Goal: Information Seeking & Learning: Learn about a topic

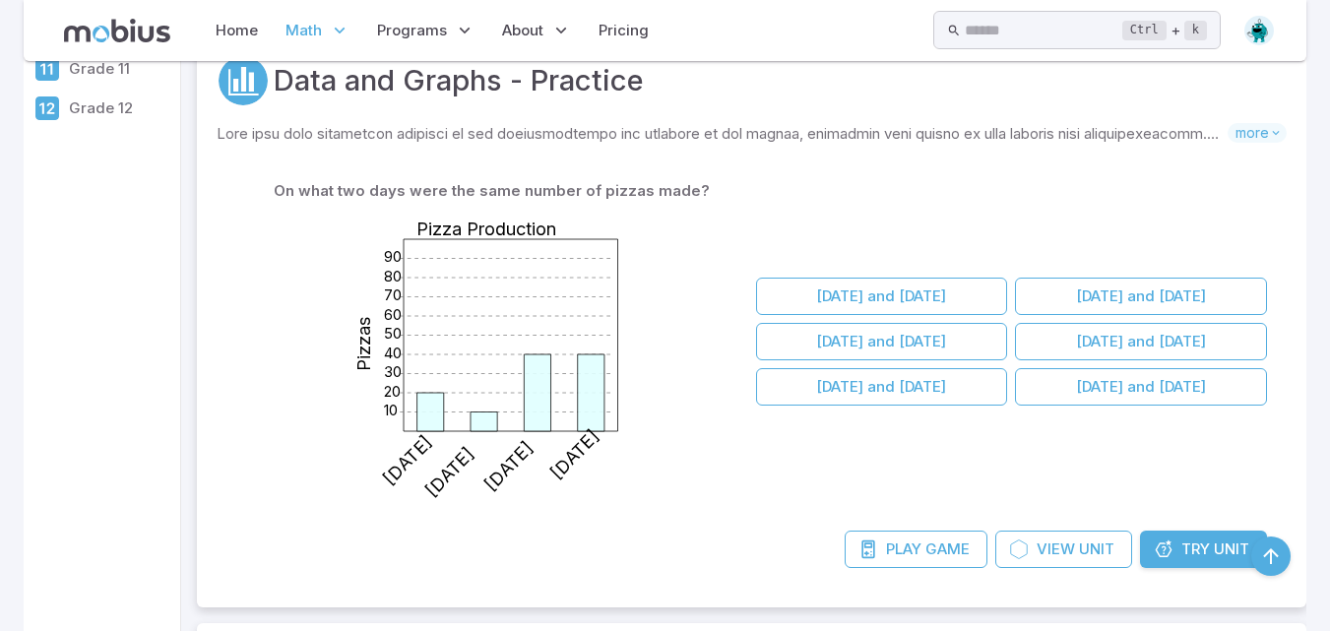
scroll to position [433, 0]
click at [1165, 547] on icon at bounding box center [1163, 549] width 20 height 20
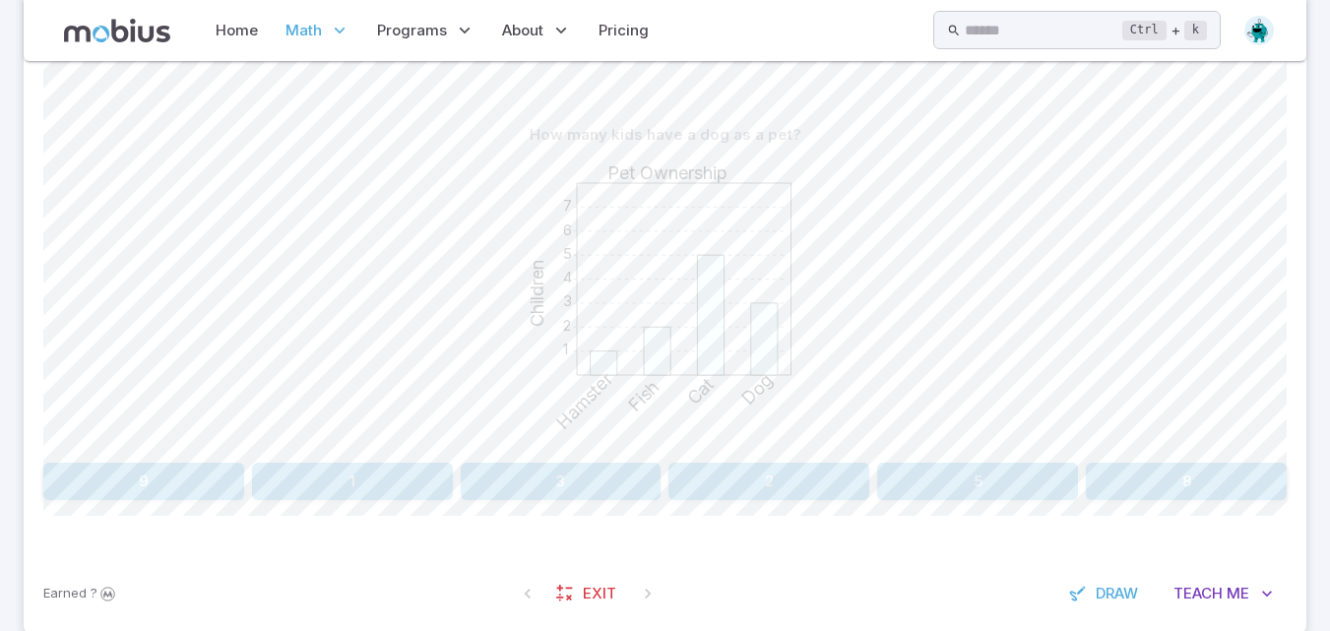
scroll to position [438, 0]
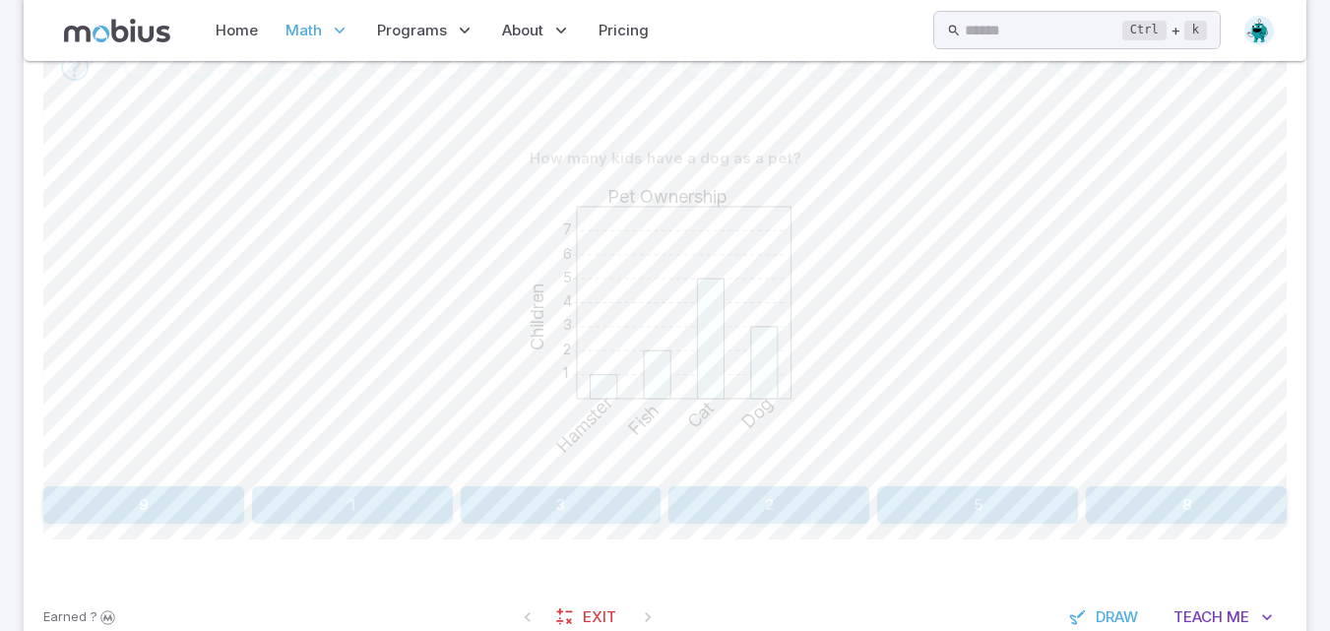
click at [1269, 268] on div "1 2 3 4 5 6 7 Pet Ownership Children Hamster Fish Cat Dog" at bounding box center [664, 327] width 1243 height 301
click at [585, 523] on button "3" at bounding box center [561, 504] width 201 height 37
click at [987, 504] on button "9" at bounding box center [977, 504] width 201 height 37
click at [573, 490] on button "Rabbit" at bounding box center [665, 504] width 409 height 37
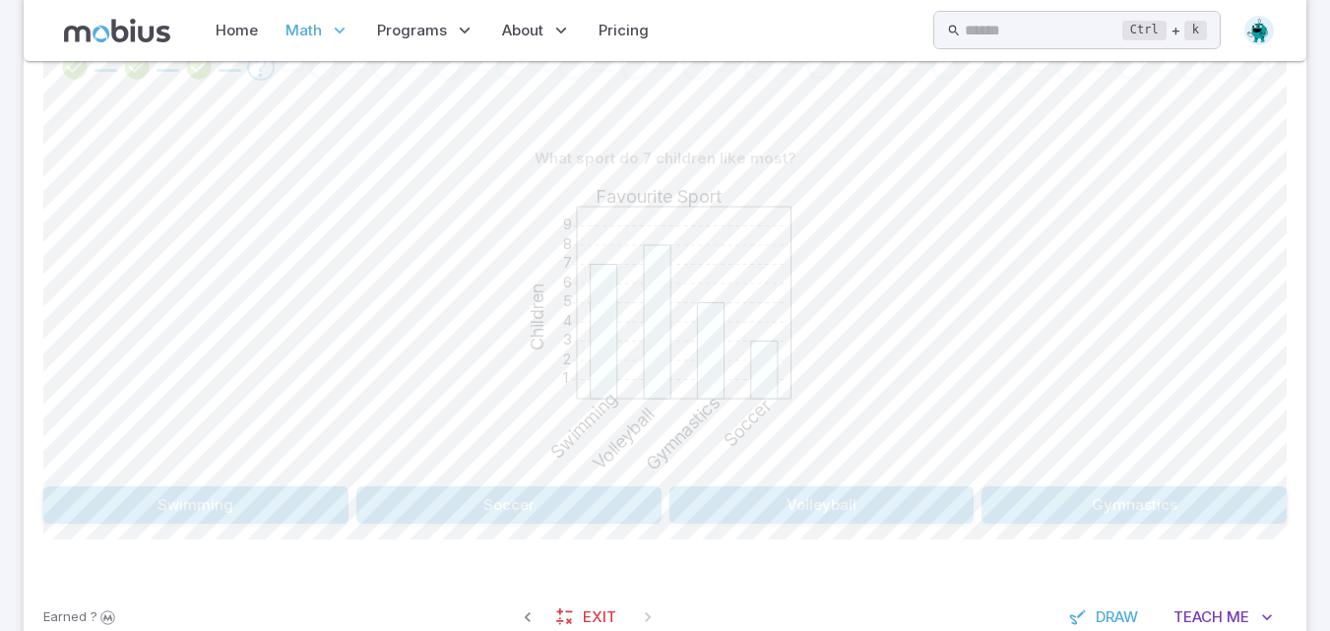
click at [201, 503] on button "Swimming" at bounding box center [195, 504] width 305 height 37
click at [443, 500] on button "Fish" at bounding box center [508, 504] width 305 height 37
click at [834, 496] on button "Bird" at bounding box center [821, 504] width 305 height 37
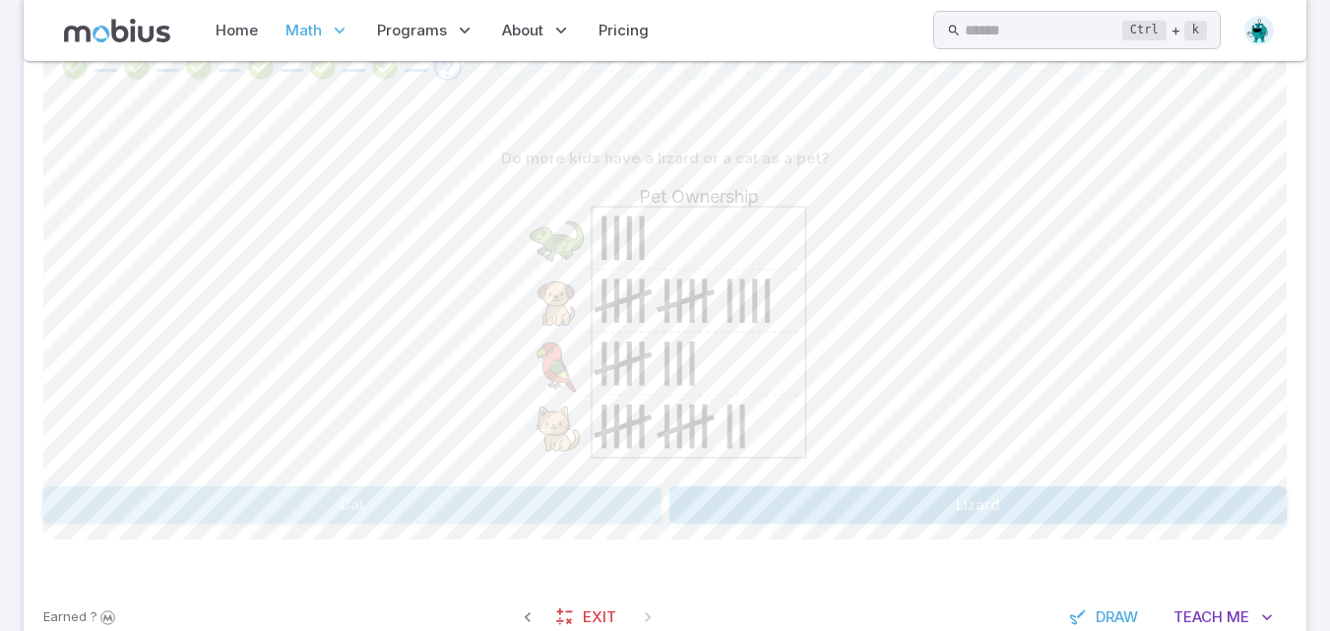
click at [512, 518] on button "Cat" at bounding box center [352, 504] width 618 height 37
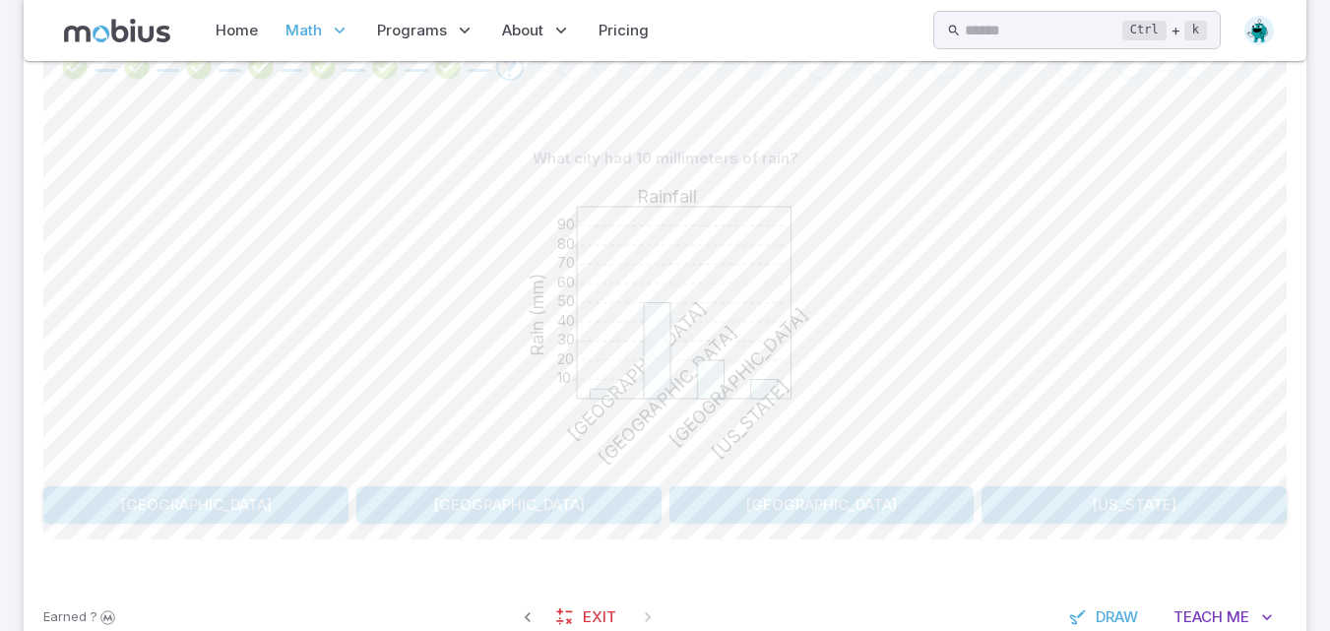
click at [1174, 499] on button "New York" at bounding box center [1133, 504] width 305 height 37
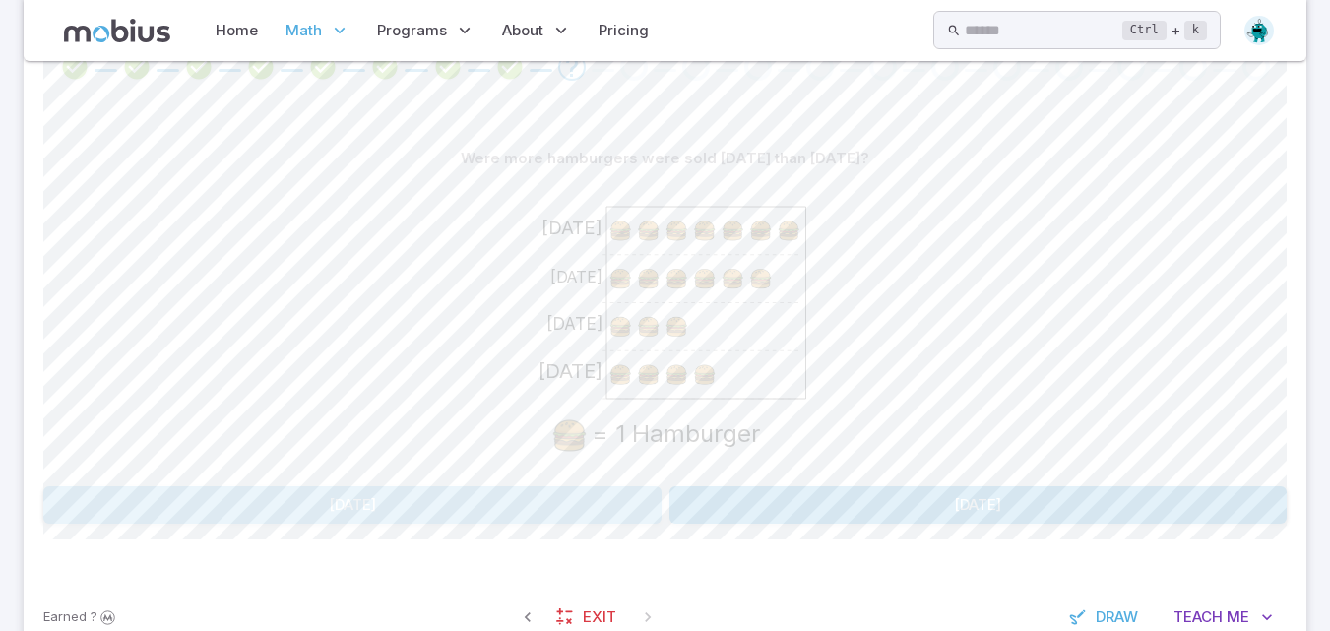
click at [638, 512] on button "[DATE]" at bounding box center [352, 504] width 618 height 37
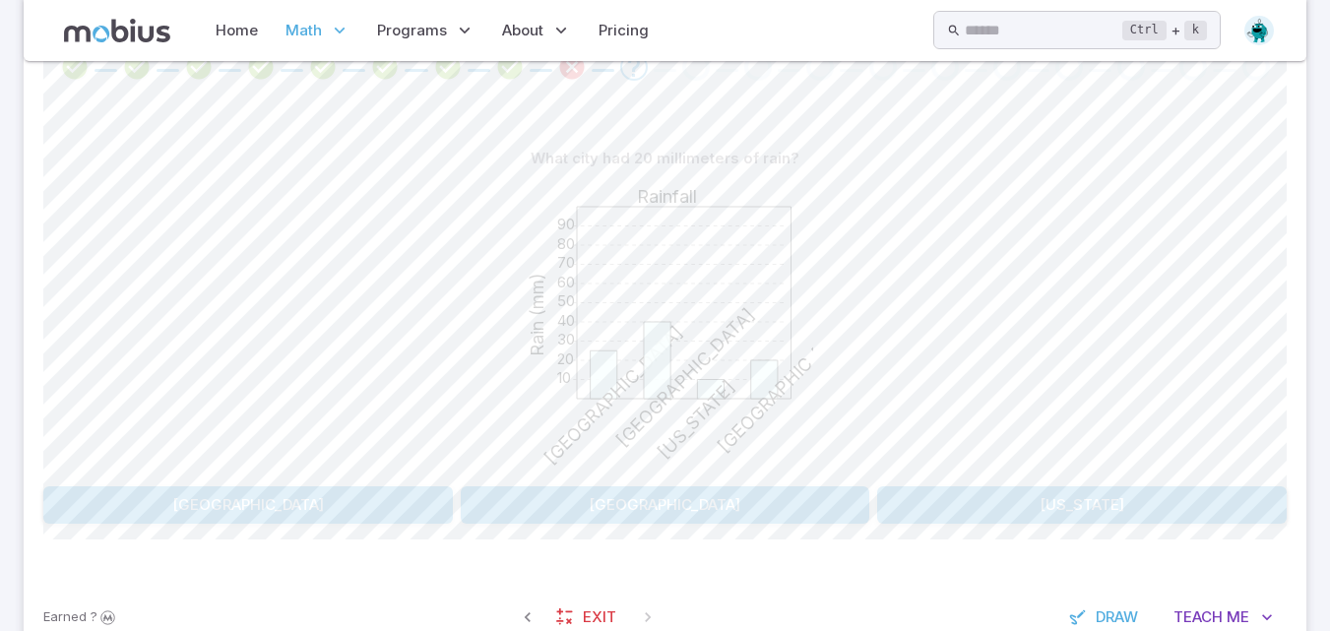
click at [753, 514] on button "Toronto" at bounding box center [665, 504] width 409 height 37
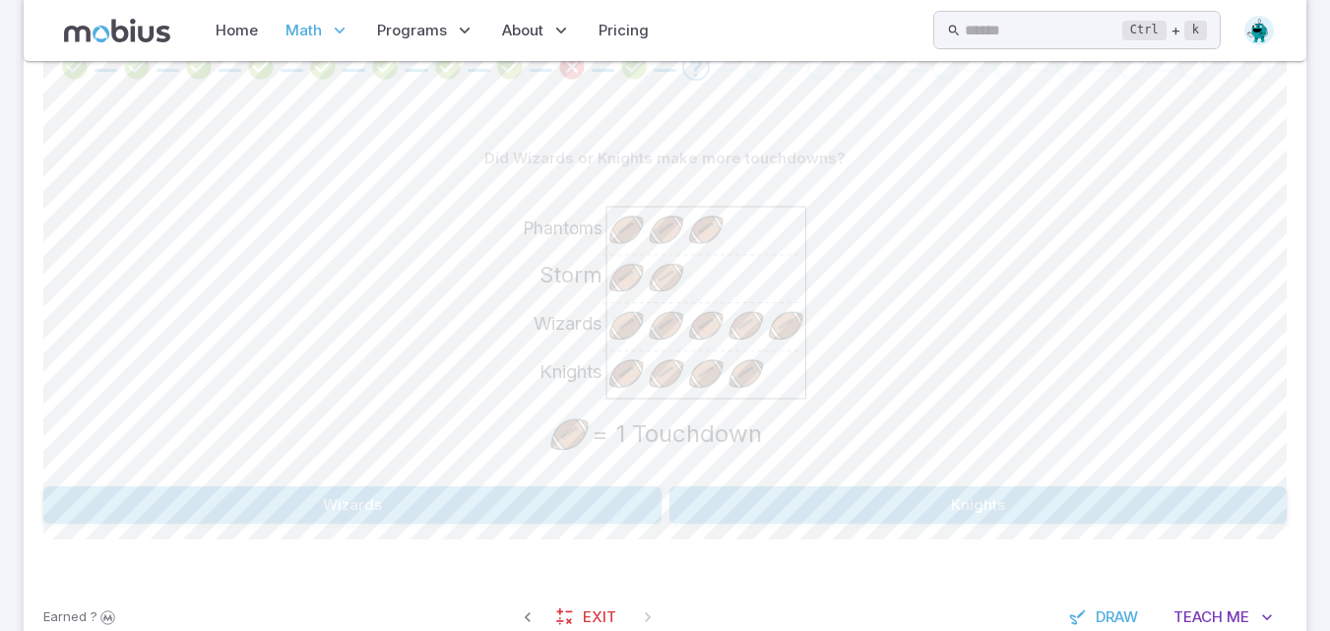
click at [455, 513] on button "Wizards" at bounding box center [352, 504] width 618 height 37
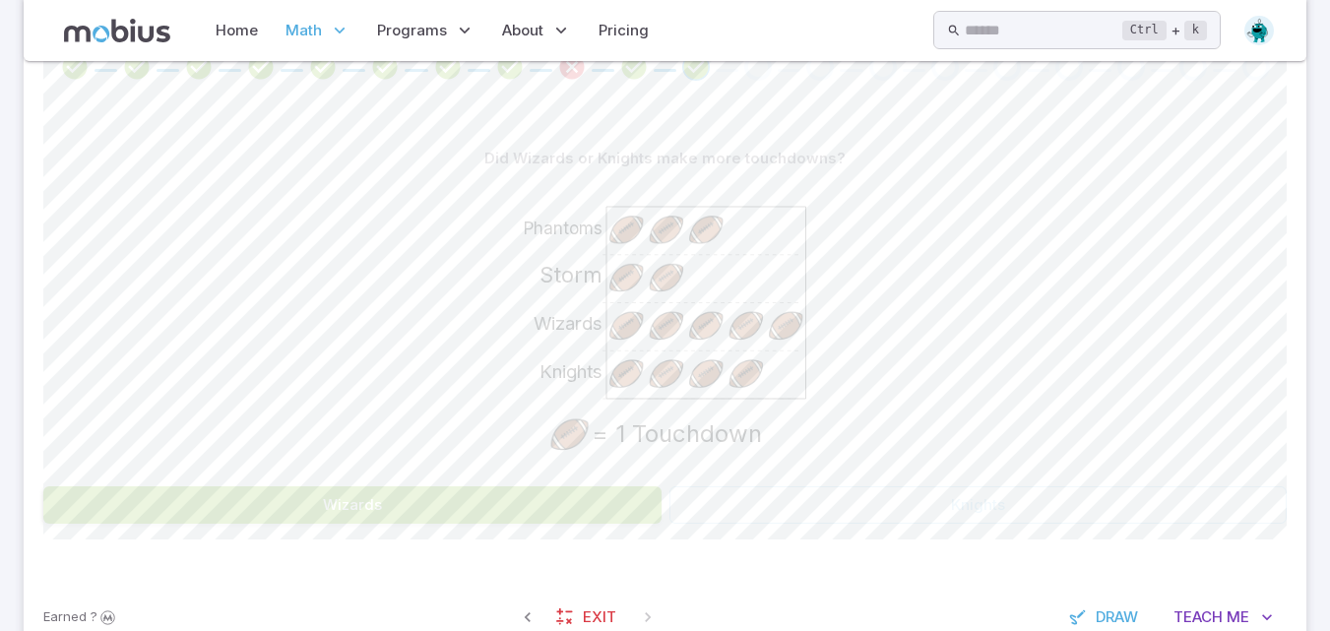
click at [442, 568] on div "Did Wizards or Knights make more touchdowns? Knights Wizards Storm Phantoms = 1…" at bounding box center [664, 339] width 1243 height 478
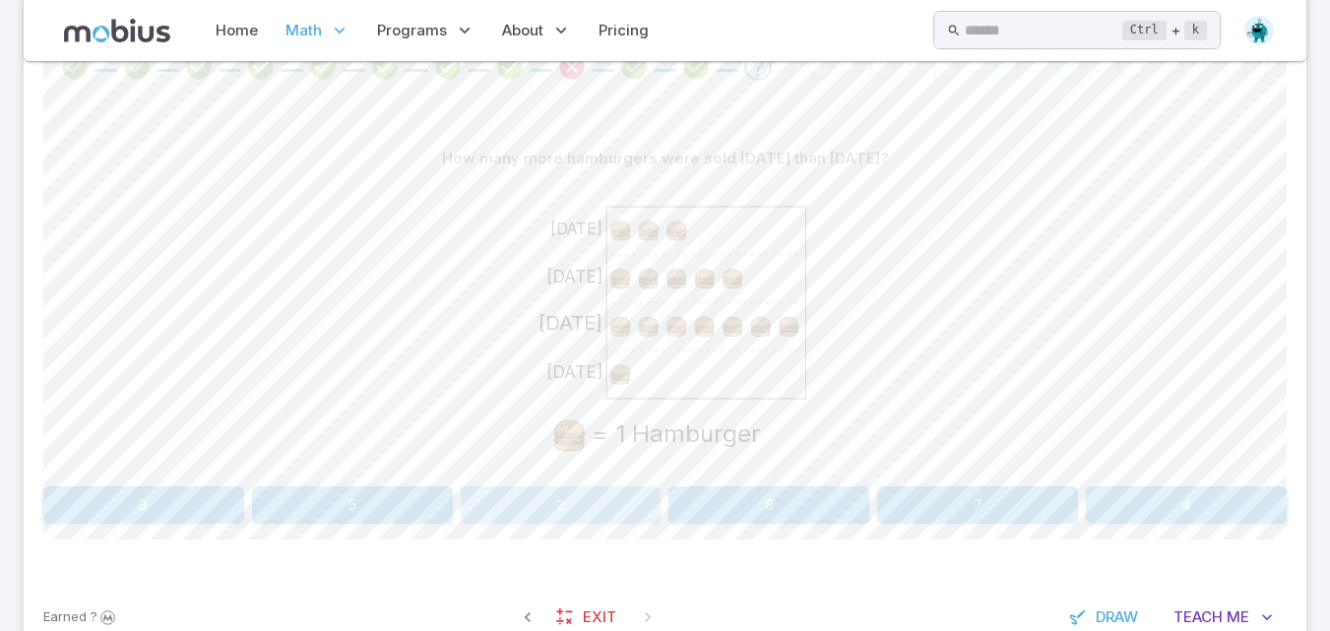
click at [578, 513] on button "2" at bounding box center [561, 504] width 201 height 37
click at [140, 515] on button "45" at bounding box center [143, 504] width 201 height 37
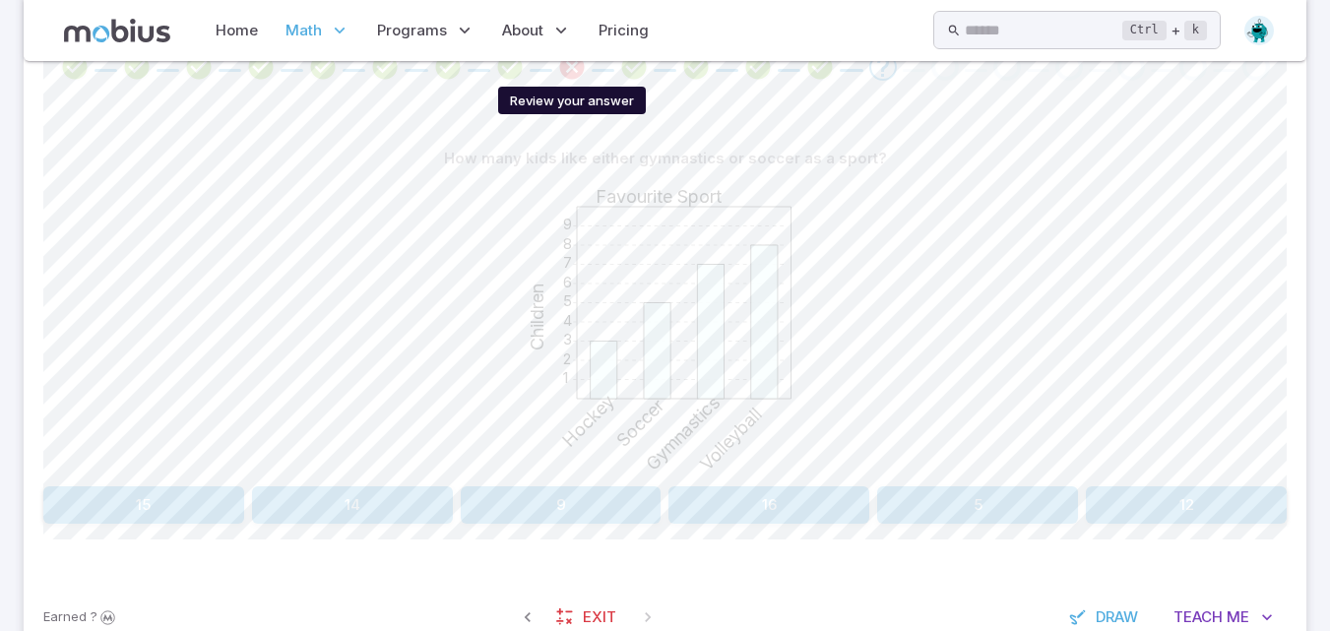
click at [567, 71] on icon "Review your answer" at bounding box center [572, 67] width 30 height 30
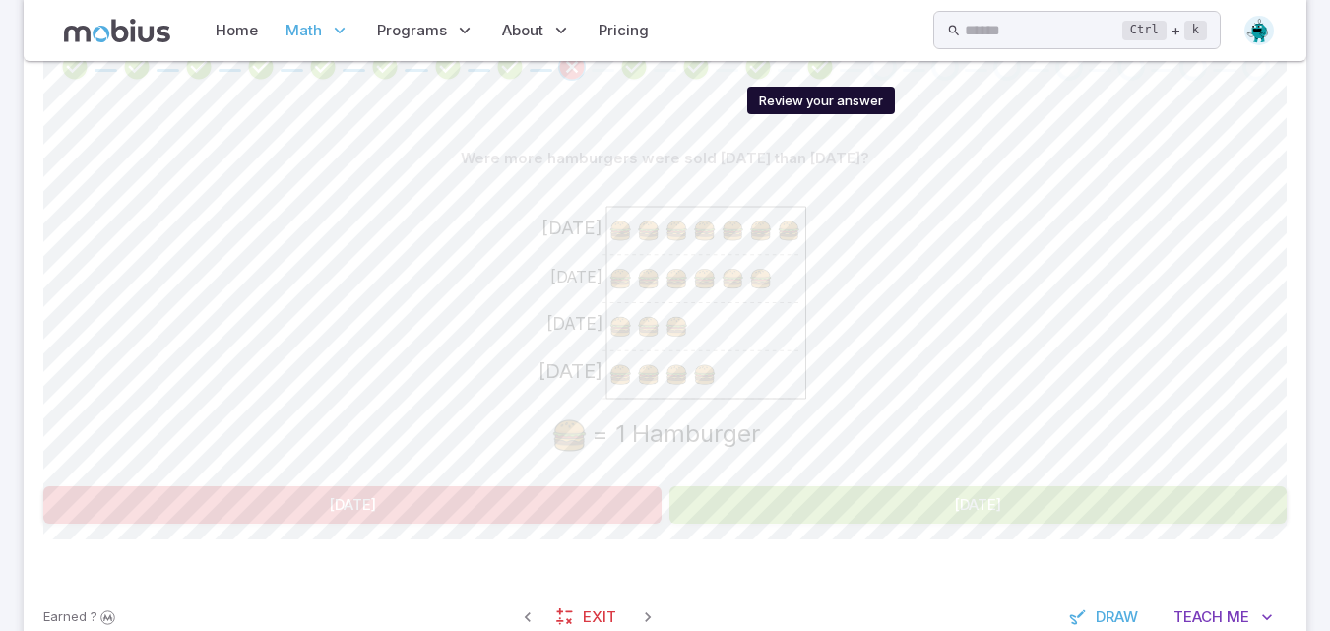
click at [818, 75] on icon "Review your answer" at bounding box center [820, 67] width 30 height 30
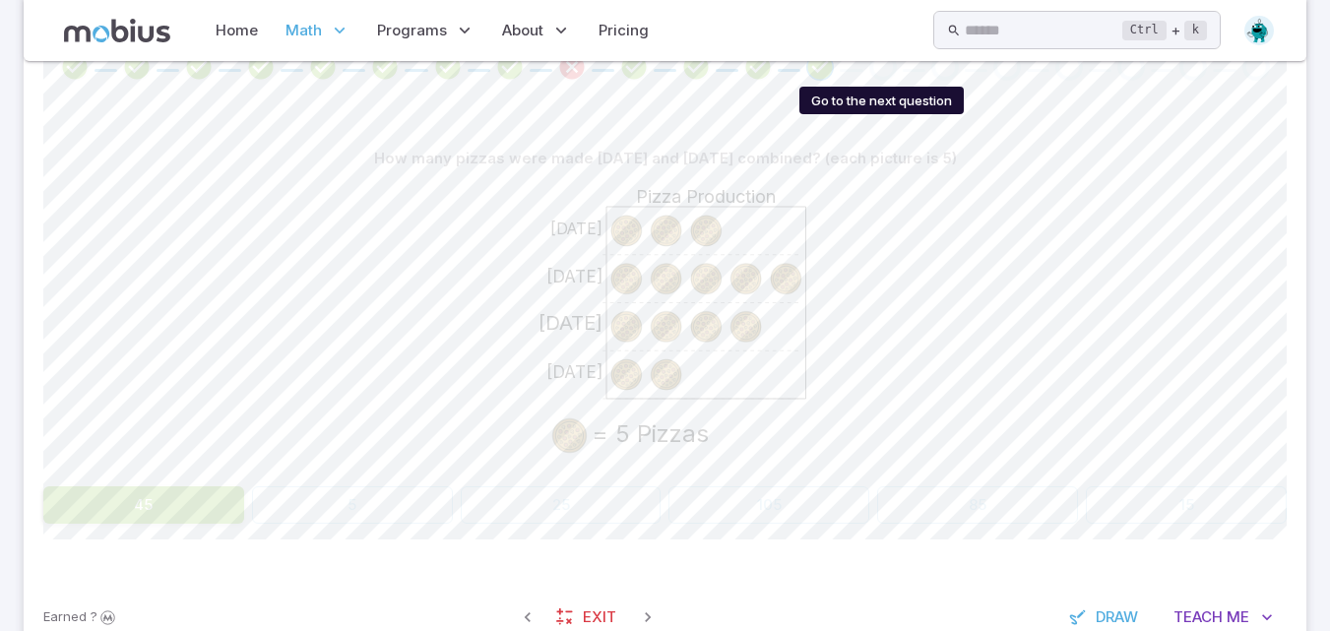
click at [883, 67] on div "Go to the next question" at bounding box center [883, 67] width 28 height 28
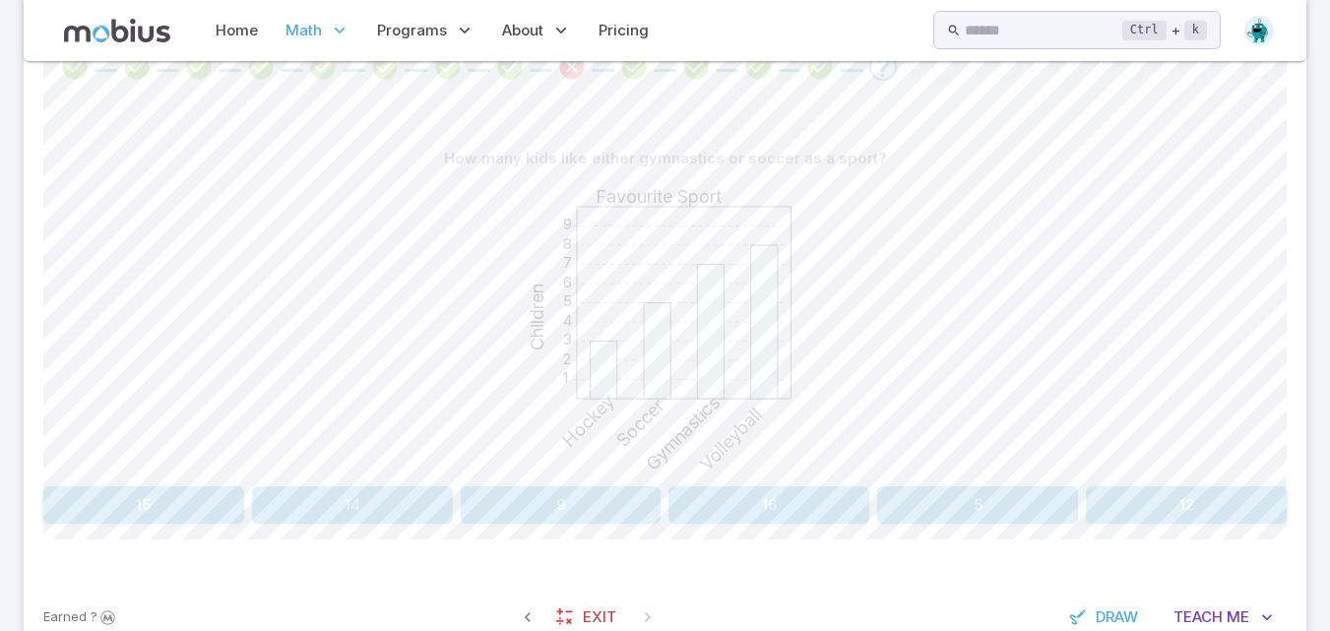
click at [726, 466] on icon "1 2 3 4 5 6 7 8 9 Favourite Sport Children Hockey Soccer Gymnastics Volleyball" at bounding box center [665, 324] width 295 height 295
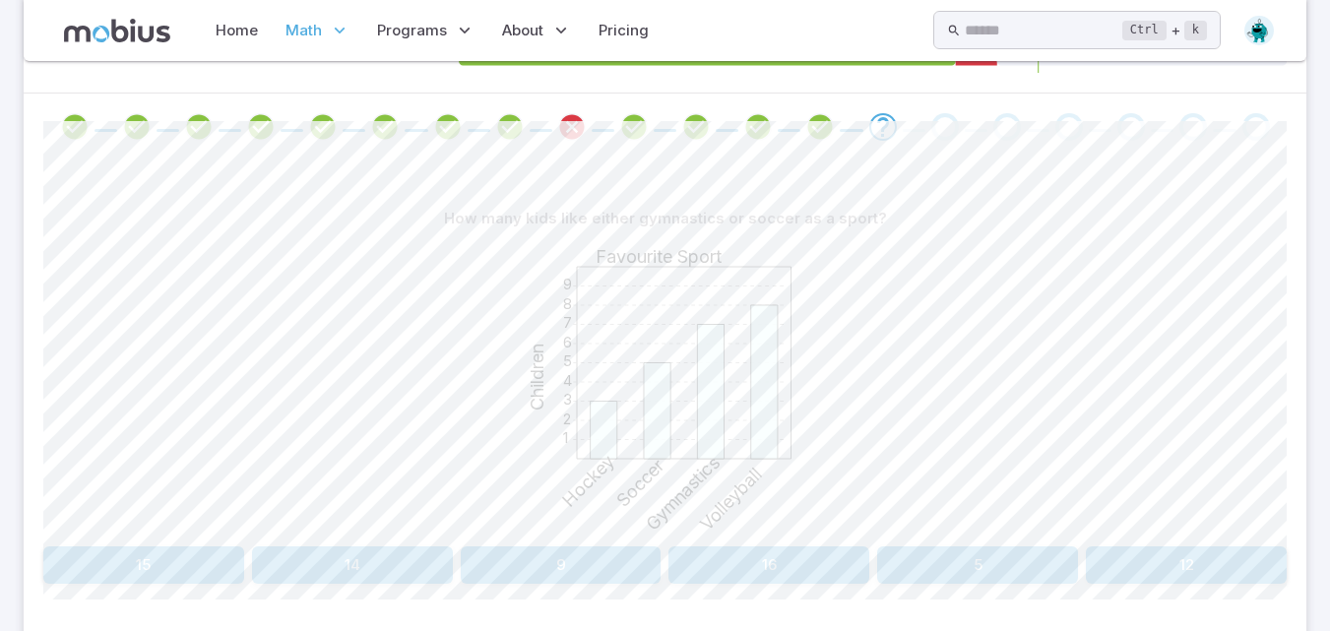
scroll to position [498, 0]
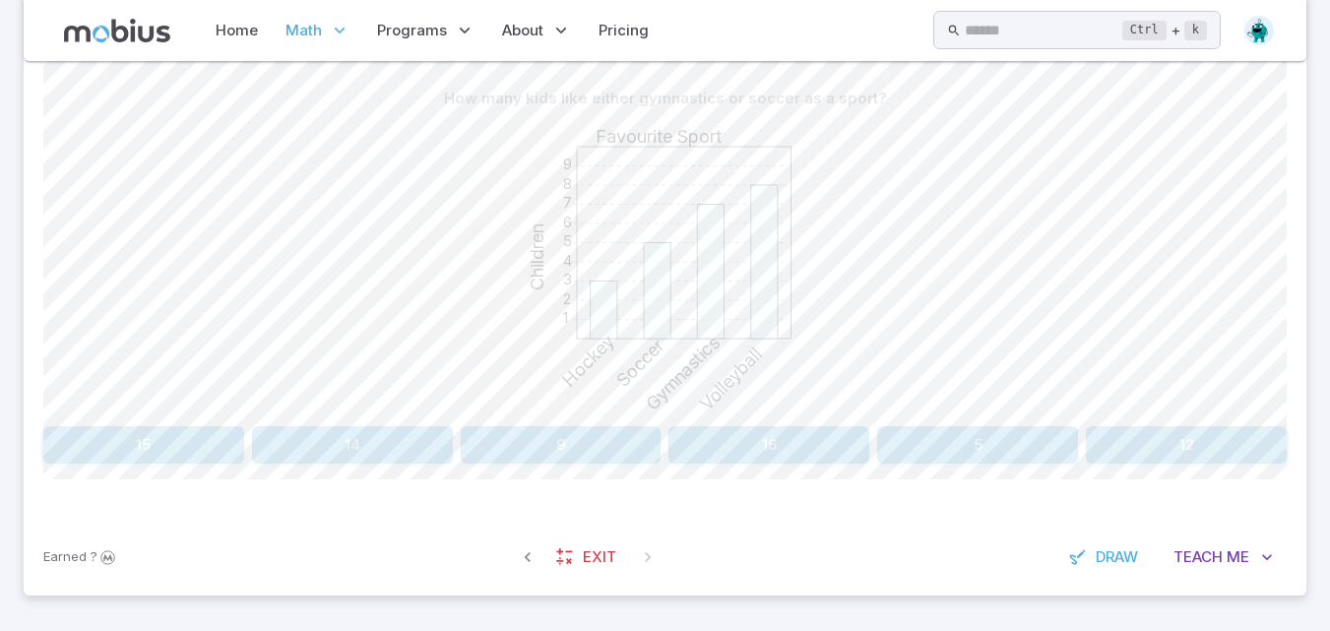
click at [1235, 442] on button "12" at bounding box center [1186, 444] width 201 height 37
click at [613, 446] on button "Baseball" at bounding box center [352, 444] width 618 height 37
click at [633, 460] on button "4" at bounding box center [561, 444] width 201 height 37
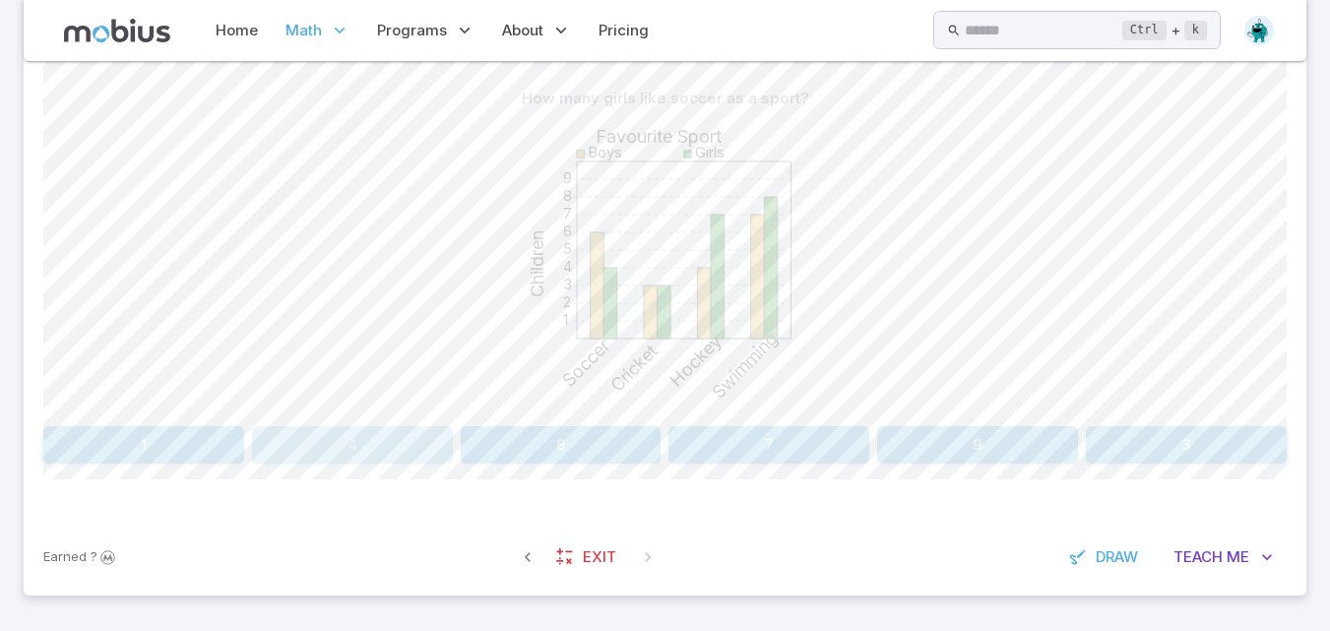
click at [395, 438] on button "4" at bounding box center [352, 444] width 201 height 37
click at [459, 437] on button "Lizard" at bounding box center [508, 444] width 305 height 37
click at [1075, 447] on button "Girls / Bird" at bounding box center [1133, 444] width 305 height 37
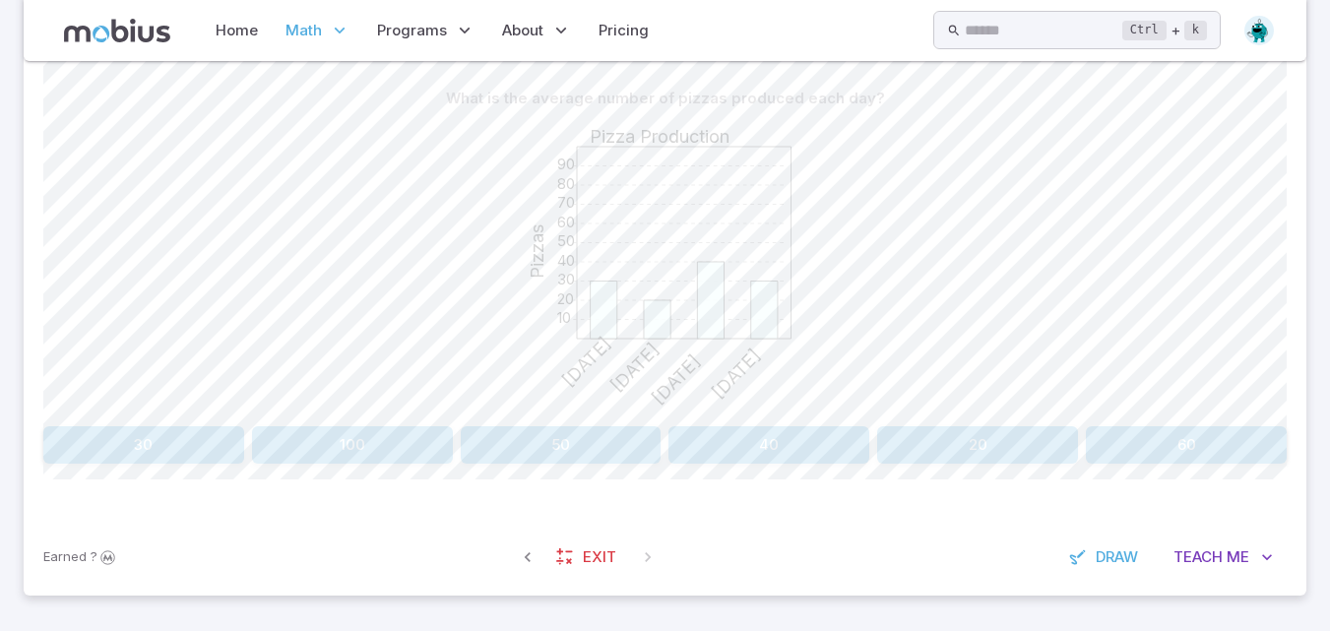
click at [174, 446] on button "30" at bounding box center [143, 444] width 201 height 37
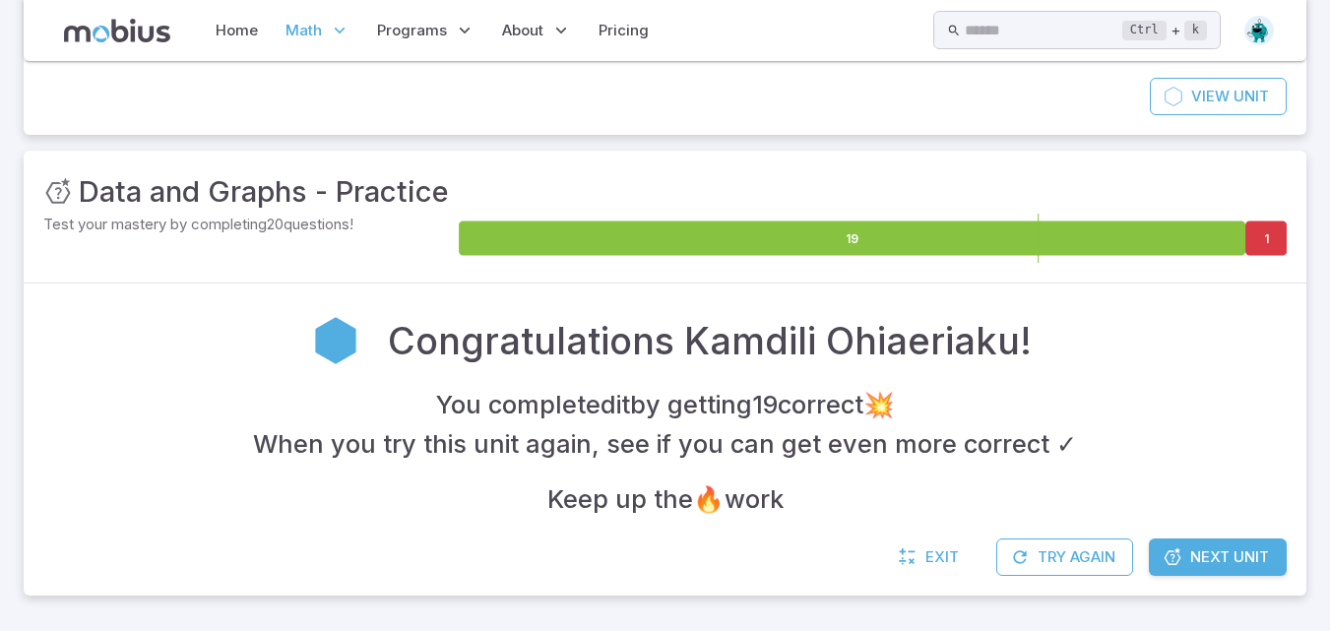
scroll to position [188, 0]
click at [1225, 567] on span "Next Unit" at bounding box center [1229, 557] width 79 height 22
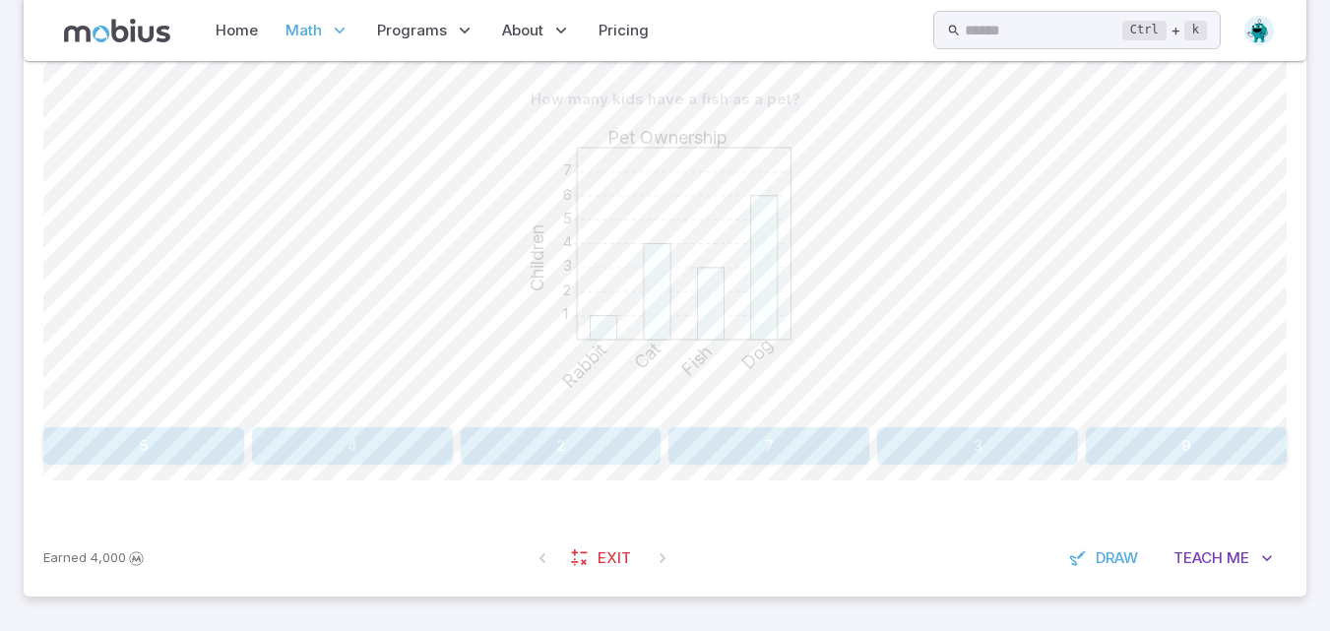
scroll to position [498, 0]
click at [996, 450] on button "3" at bounding box center [977, 444] width 201 height 37
click at [427, 442] on button "50" at bounding box center [414, 444] width 242 height 37
click at [534, 429] on button "Saturday" at bounding box center [508, 444] width 305 height 37
click at [784, 452] on button "[GEOGRAPHIC_DATA]" at bounding box center [821, 444] width 305 height 37
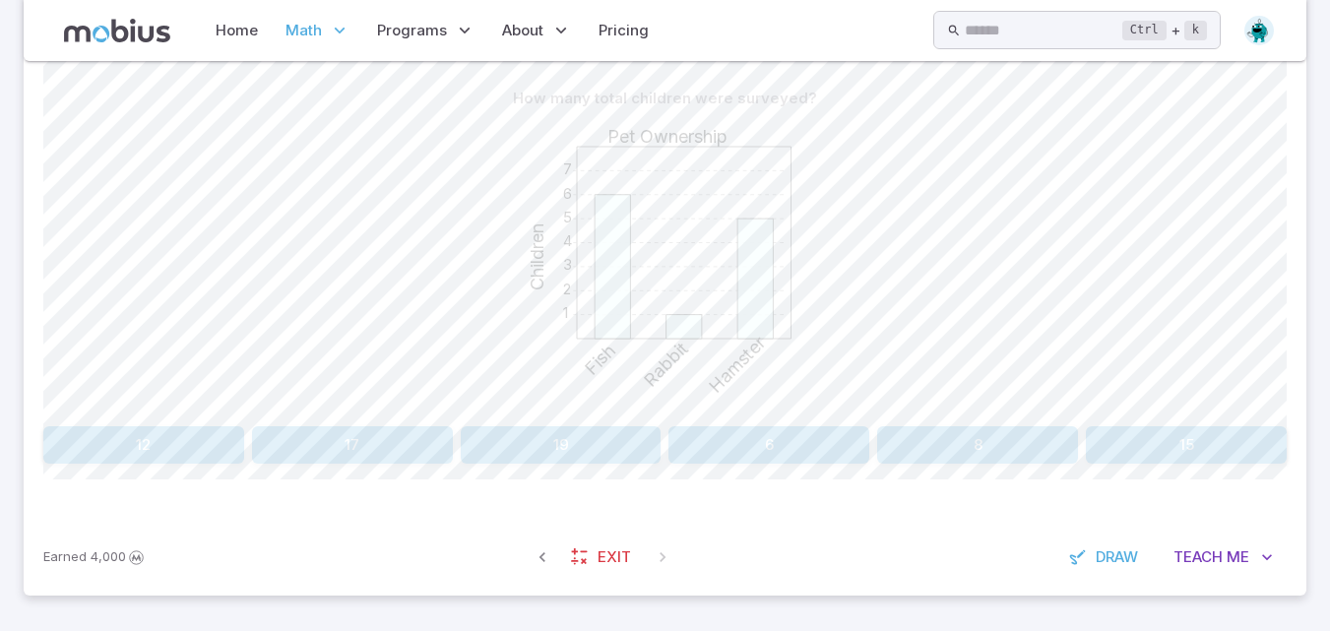
click at [100, 447] on button "12" at bounding box center [143, 444] width 201 height 37
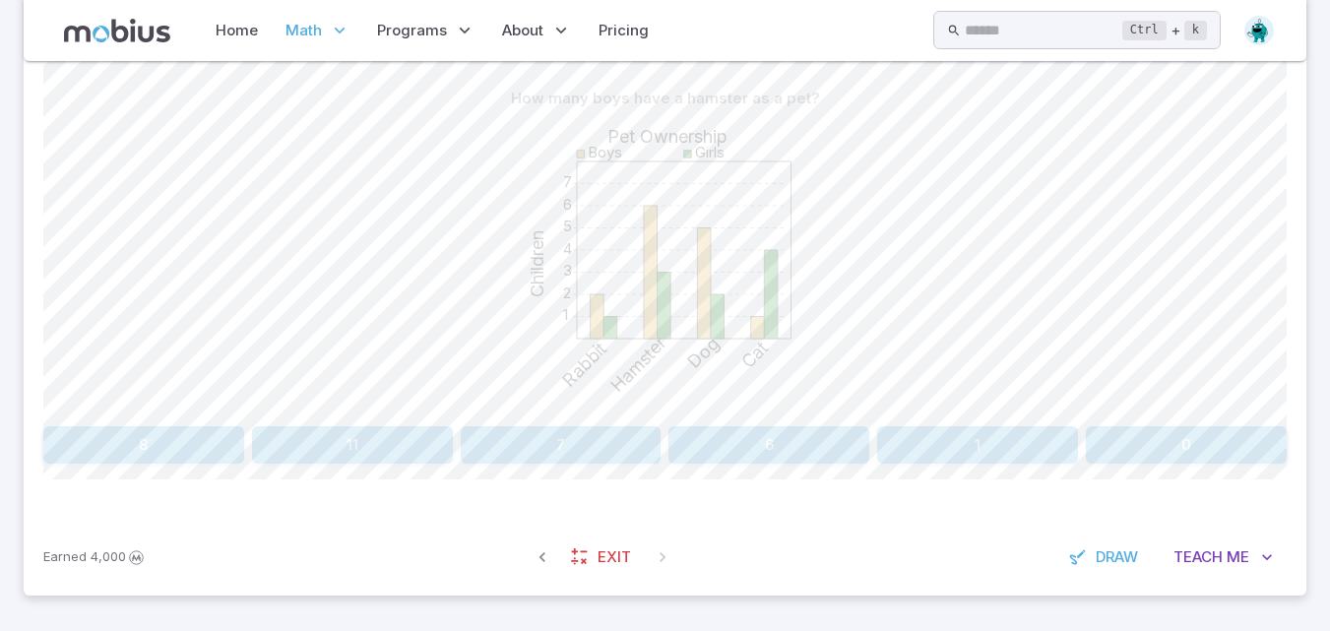
click at [767, 444] on button "6" at bounding box center [768, 444] width 201 height 37
click at [946, 443] on button "3" at bounding box center [977, 444] width 201 height 37
click at [575, 459] on button "50" at bounding box center [561, 444] width 201 height 37
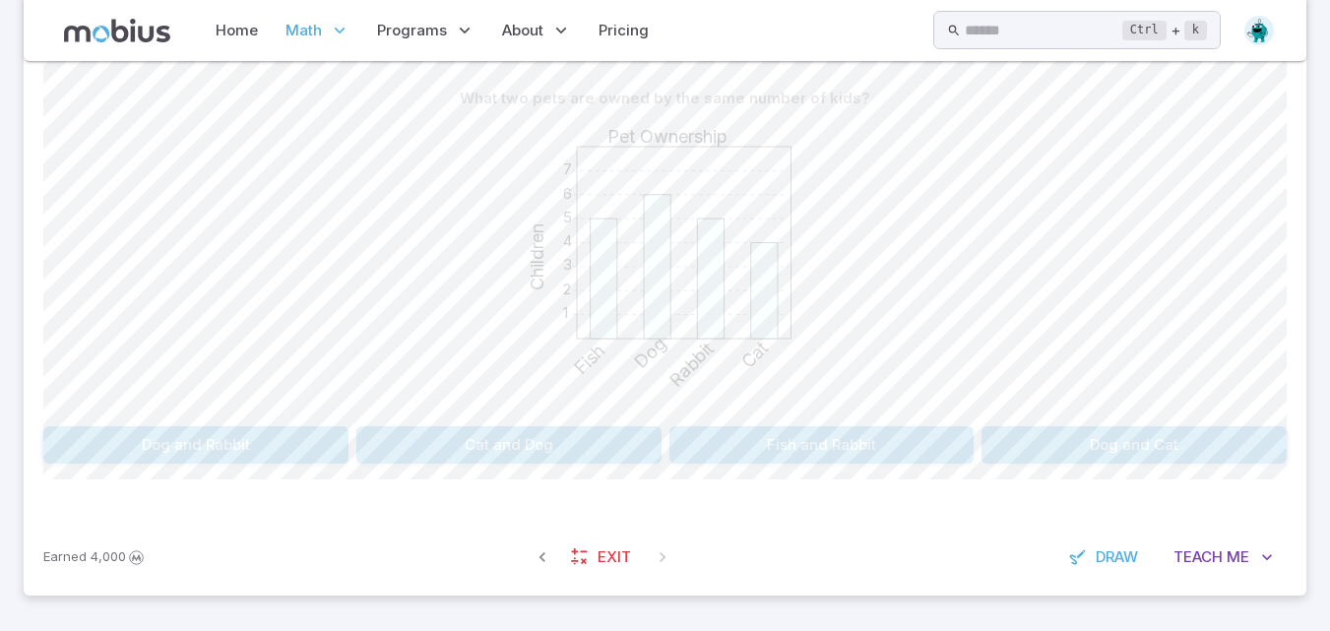
click at [771, 448] on button "Fish and Rabbit" at bounding box center [821, 444] width 305 height 37
click at [288, 444] on button "Volleyball and Hockey" at bounding box center [195, 444] width 305 height 37
click at [418, 436] on button "30" at bounding box center [352, 444] width 201 height 37
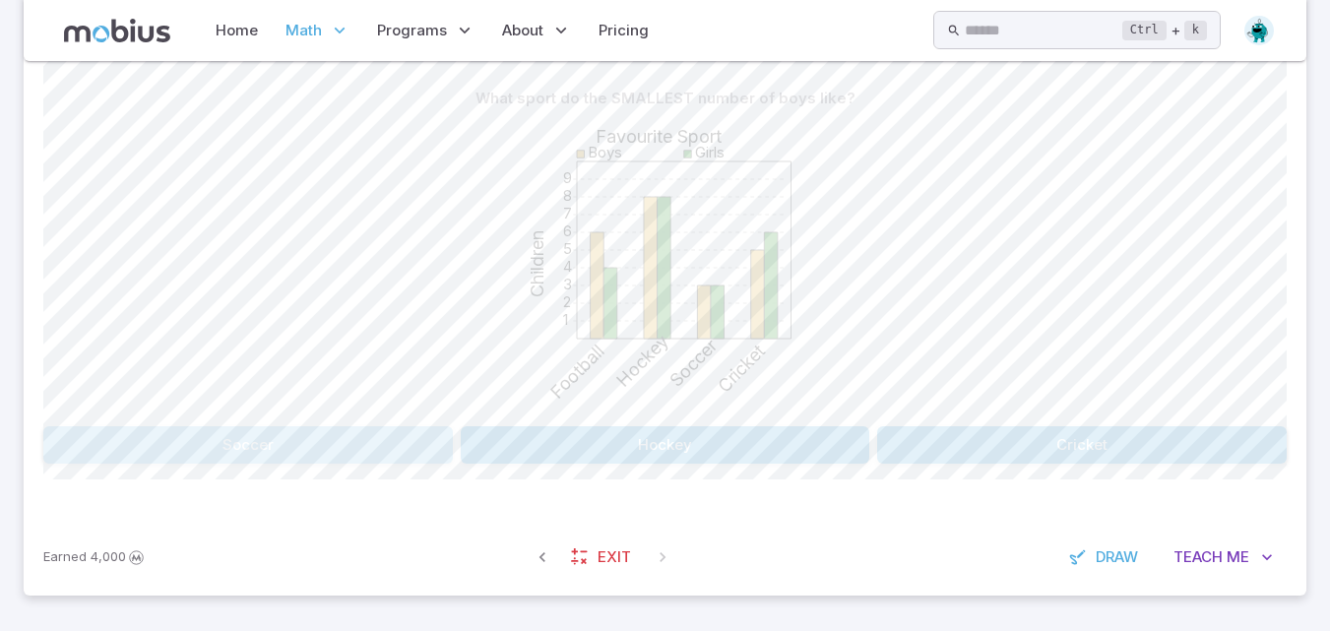
click at [418, 436] on button "Soccer" at bounding box center [247, 444] width 409 height 37
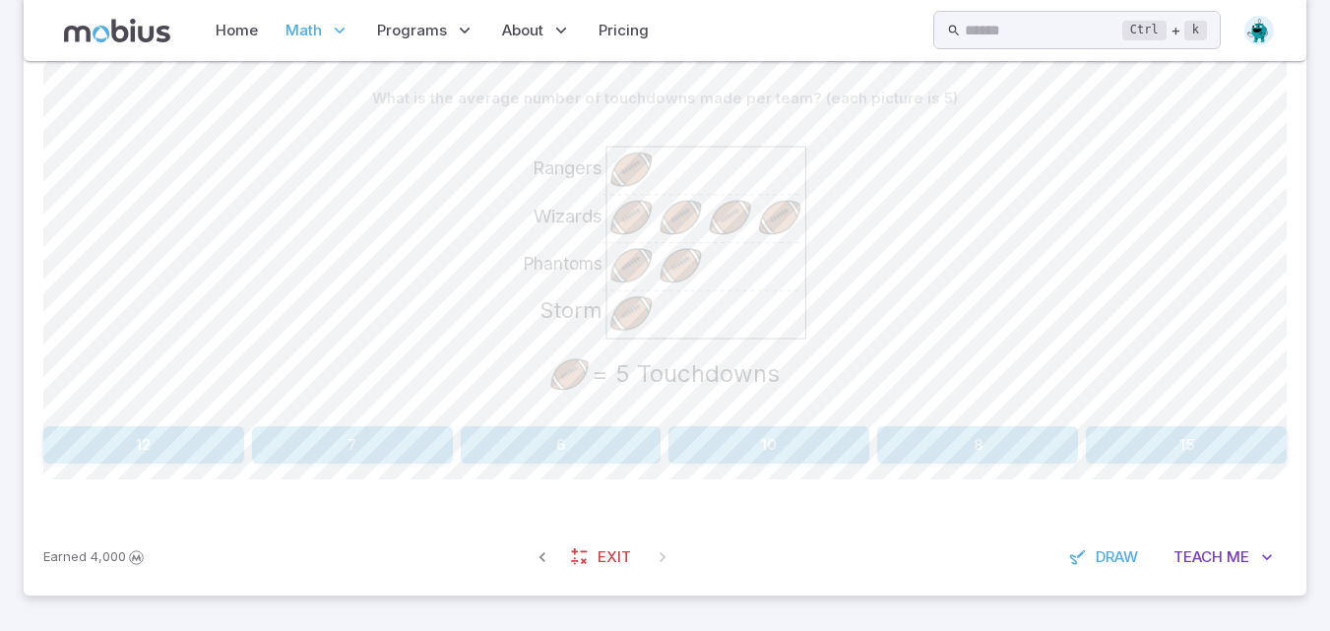
click at [840, 457] on button "10" at bounding box center [768, 444] width 201 height 37
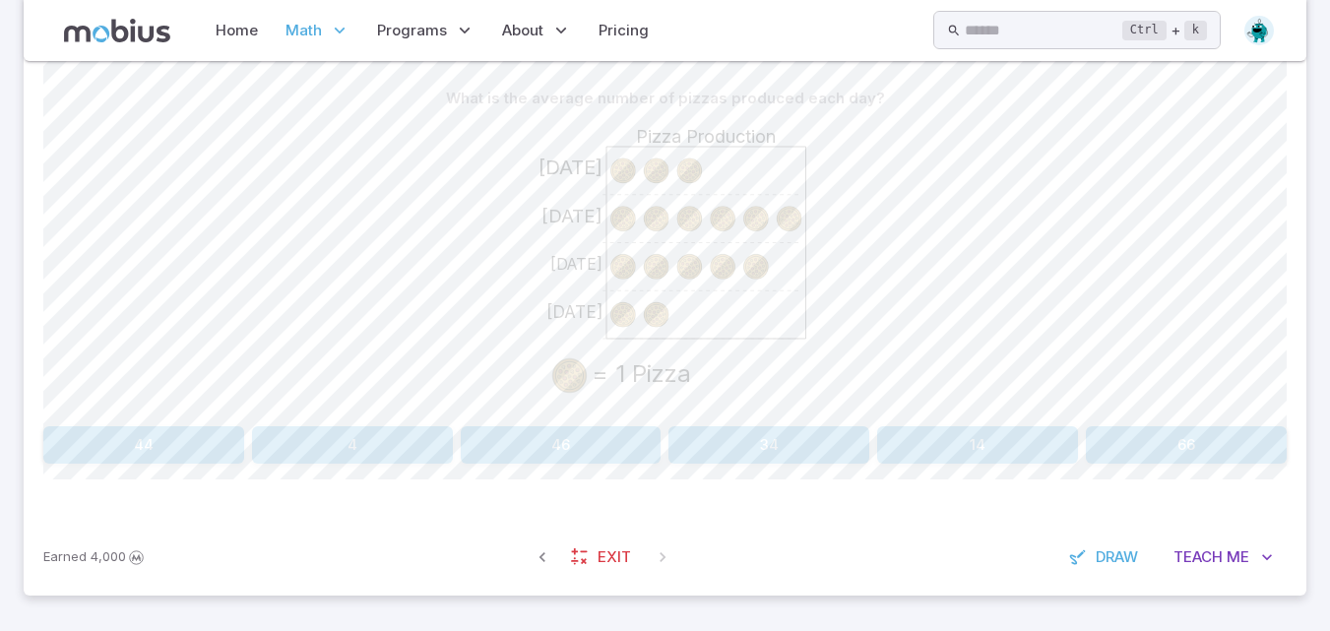
click at [375, 436] on button "4" at bounding box center [352, 444] width 201 height 37
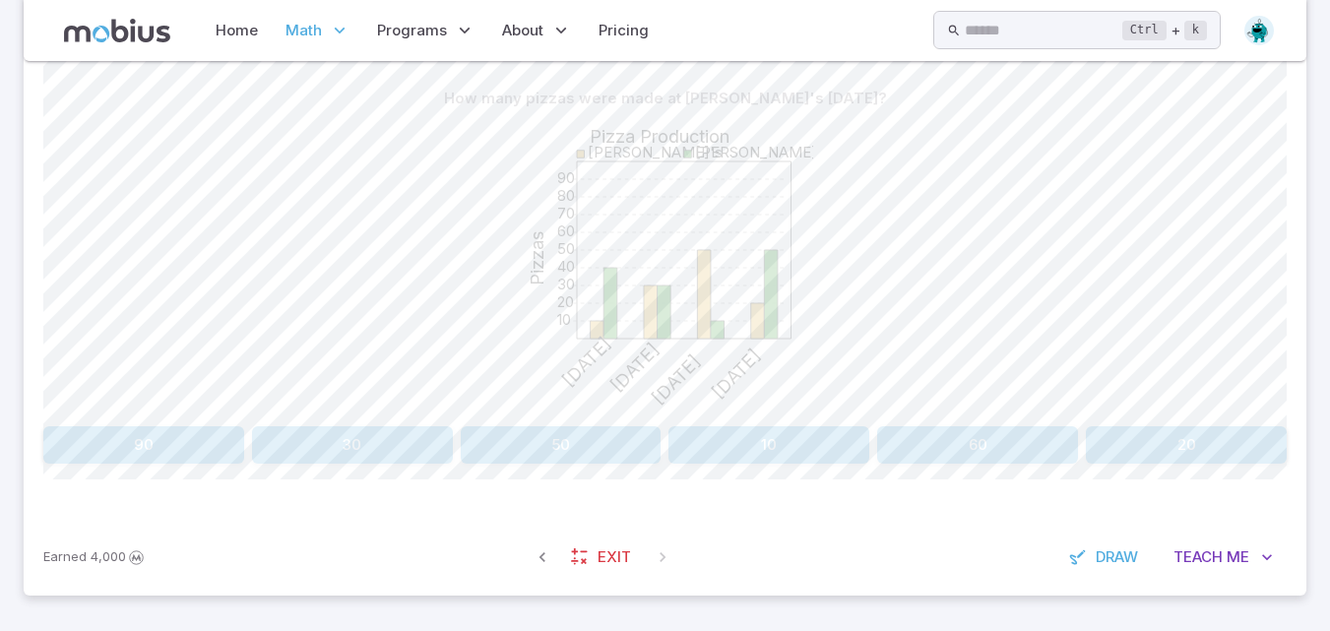
click at [591, 439] on button "50" at bounding box center [561, 444] width 201 height 37
click at [591, 439] on button "Boys / Cat" at bounding box center [508, 444] width 305 height 37
click at [490, 442] on button "Frank's / Sunday" at bounding box center [508, 444] width 305 height 37
click at [1102, 449] on button "Girls / Dance" at bounding box center [1133, 444] width 305 height 37
click at [282, 454] on button "15" at bounding box center [352, 444] width 201 height 37
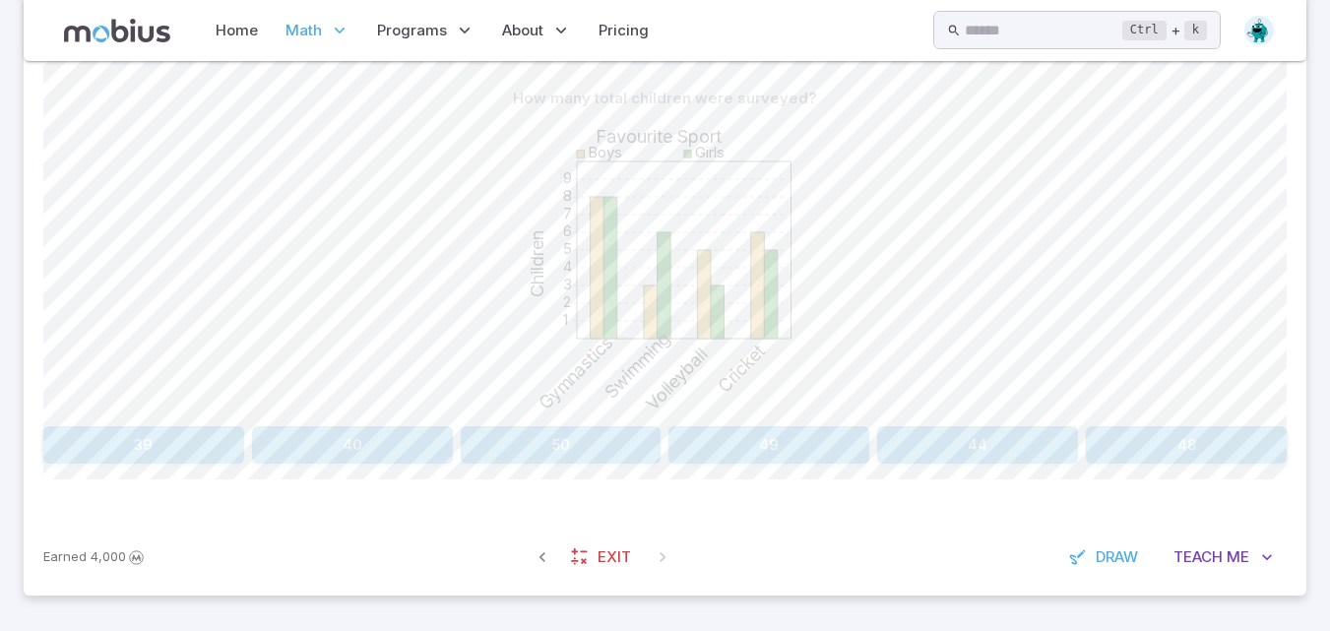
click at [978, 456] on button "44" at bounding box center [977, 444] width 201 height 37
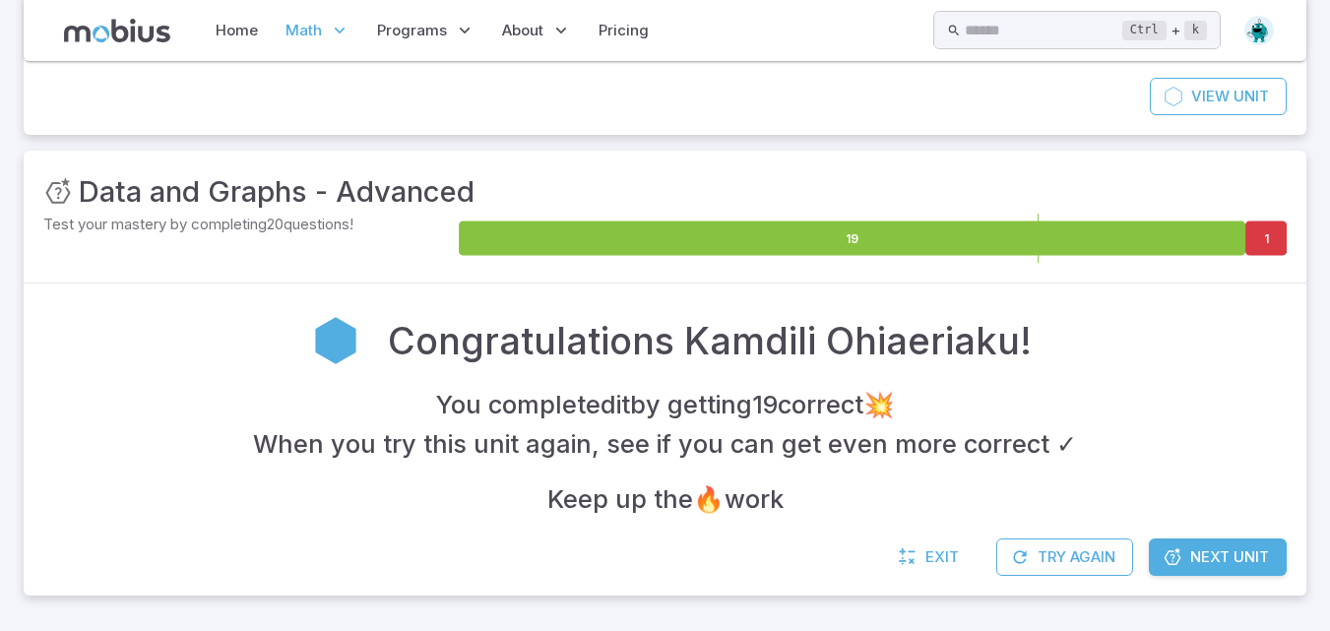
scroll to position [188, 0]
click at [1271, 559] on link "Next Unit" at bounding box center [1217, 556] width 138 height 37
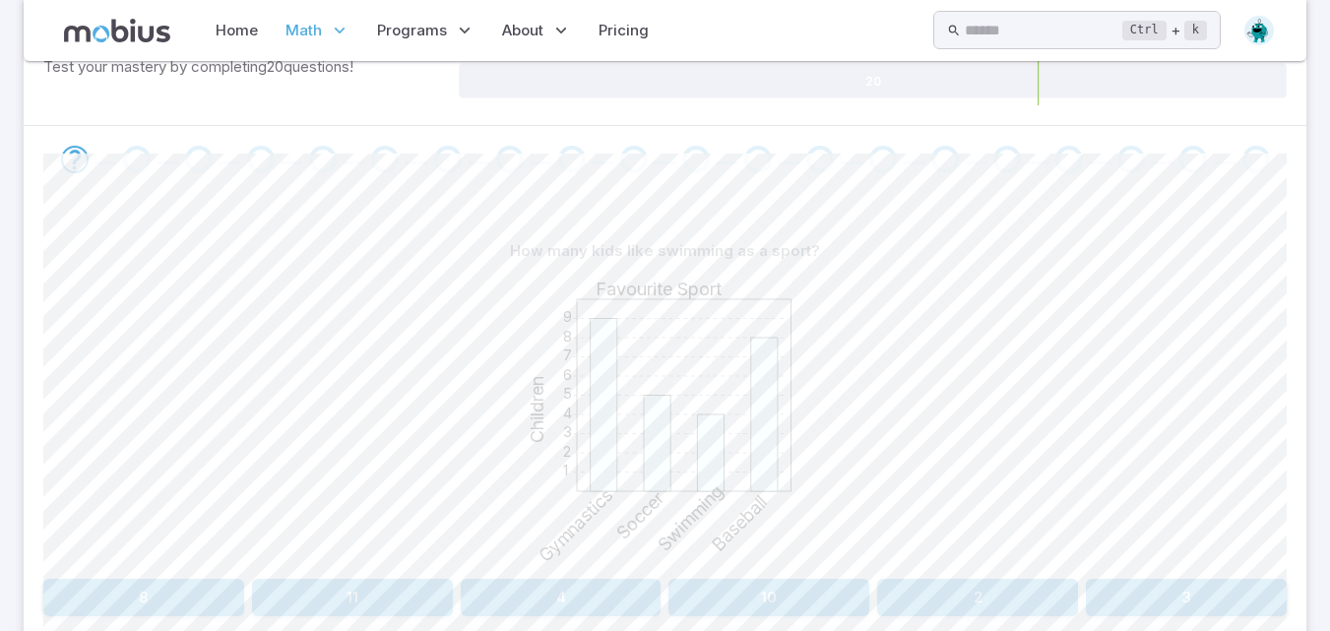
scroll to position [498, 0]
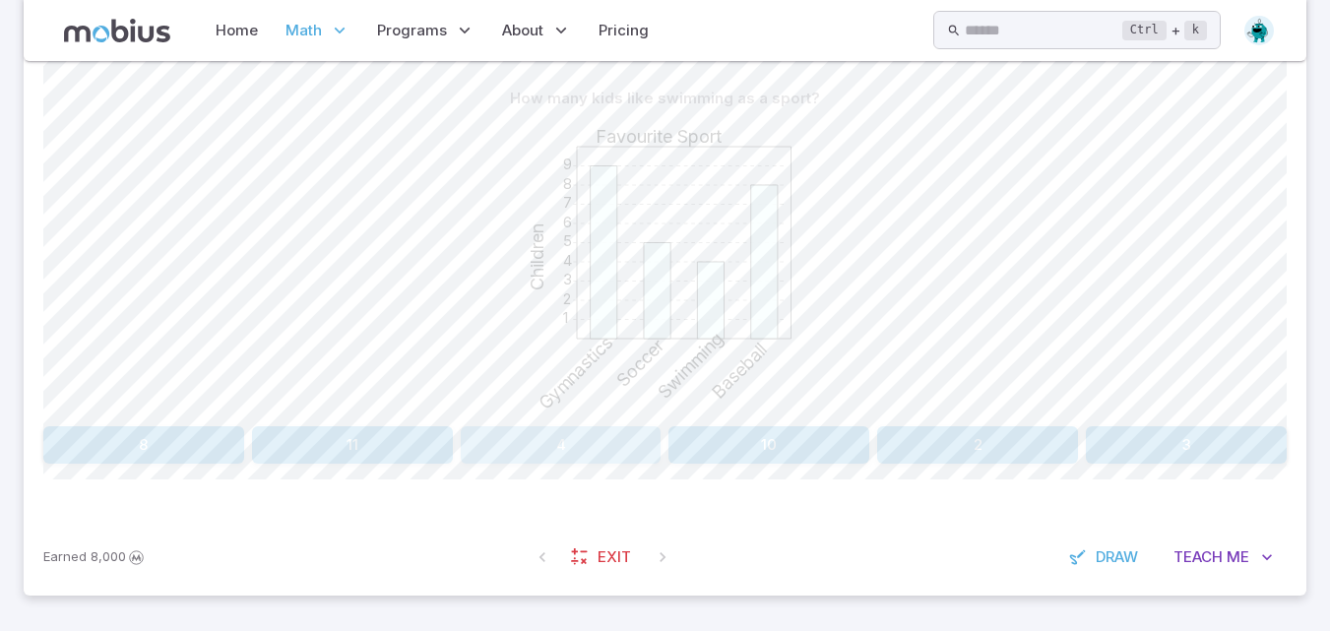
click at [608, 439] on button "4" at bounding box center [561, 444] width 201 height 37
click at [1137, 449] on button "10" at bounding box center [1186, 444] width 201 height 37
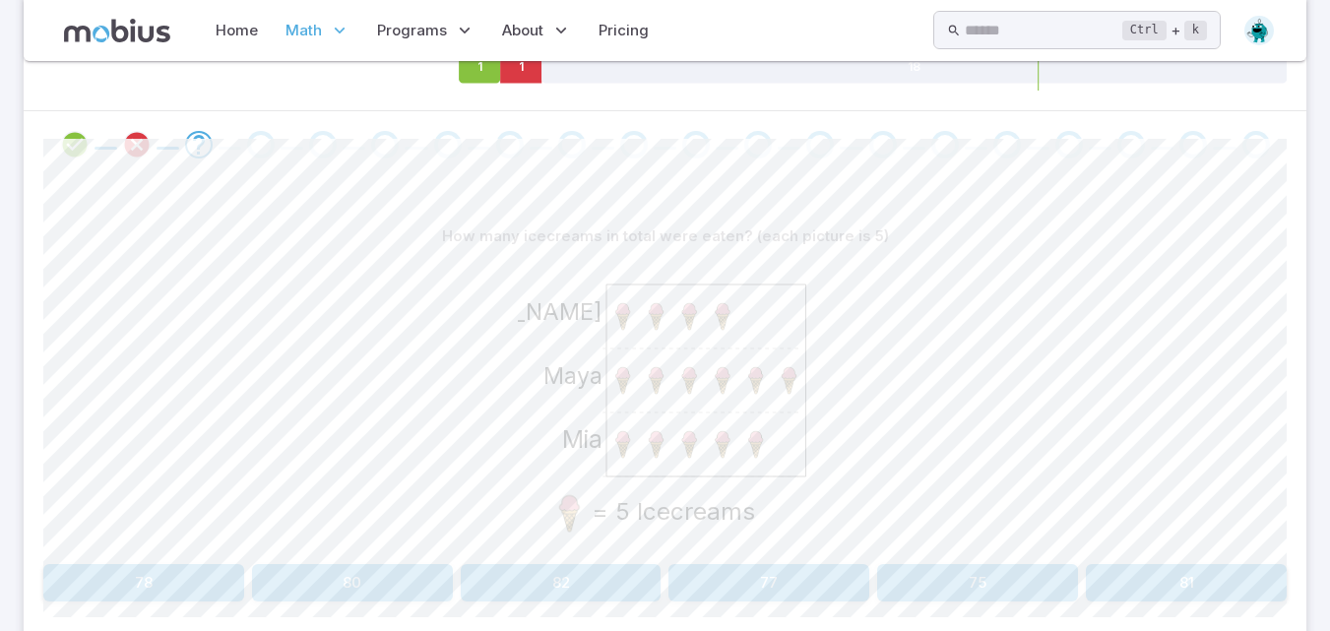
scroll to position [365, 0]
click at [1031, 578] on button "75" at bounding box center [977, 577] width 201 height 37
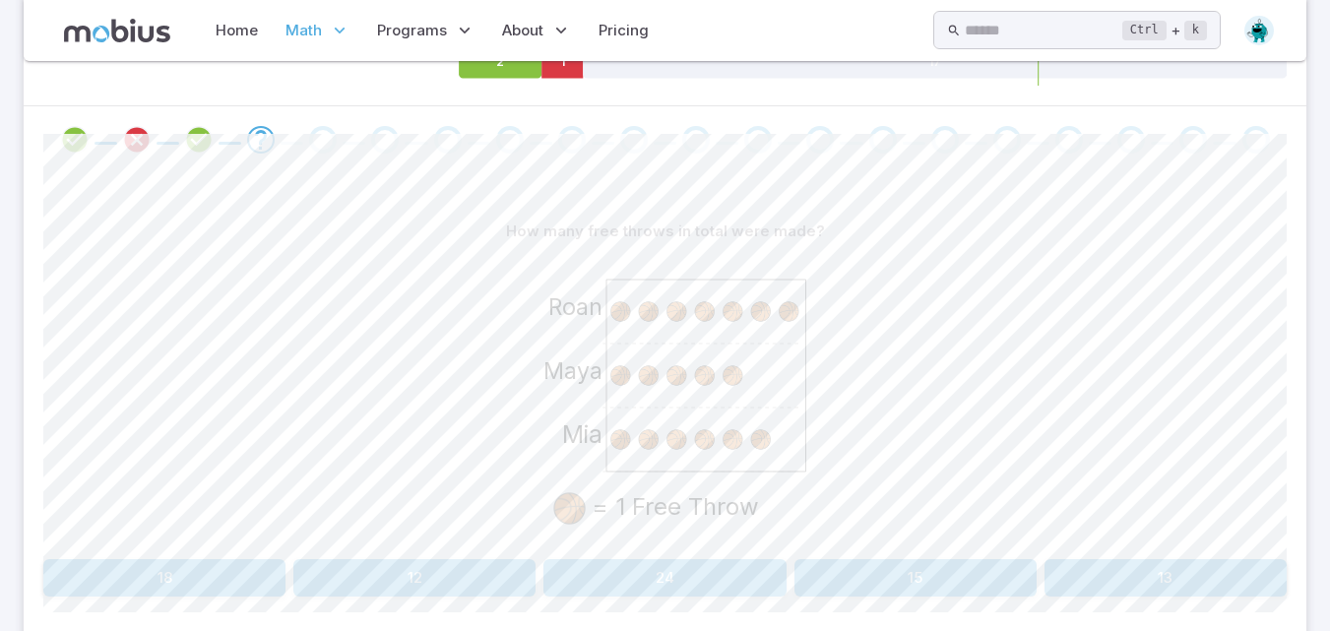
click at [245, 557] on div "How many free throws in total were made? Mia Maya Roan = 1 Free Throw 18 12 24 …" at bounding box center [664, 405] width 1243 height 384
click at [221, 571] on button "18" at bounding box center [164, 577] width 242 height 37
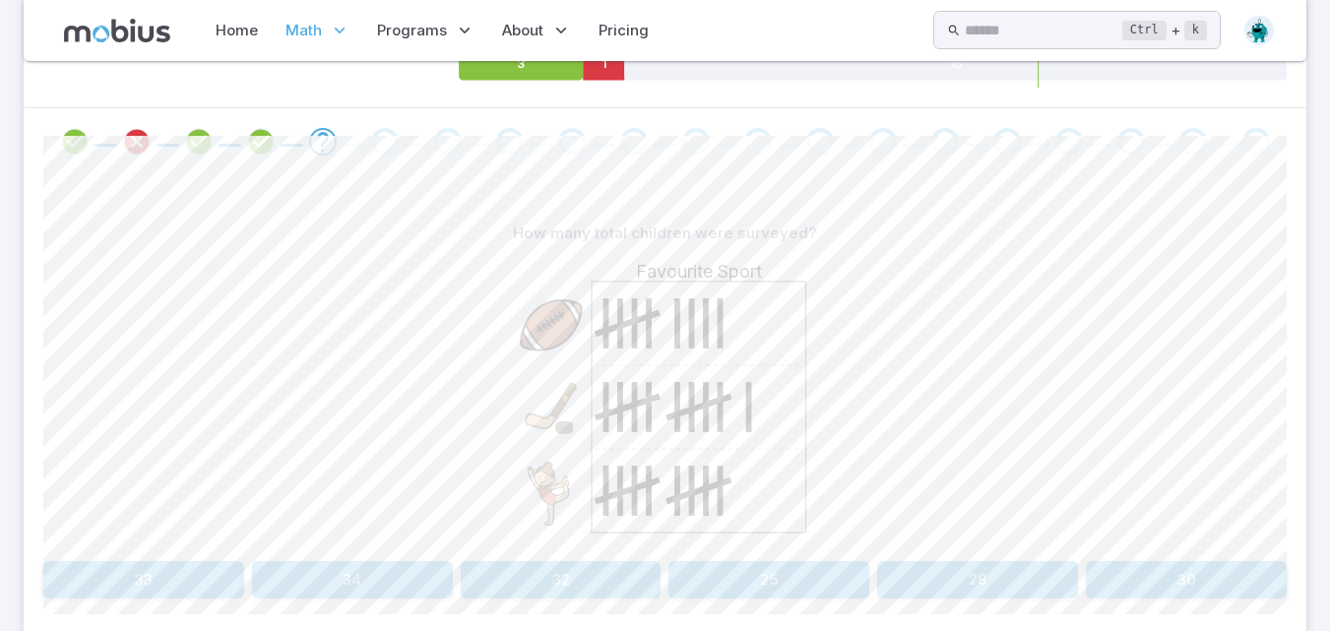
scroll to position [362, 0]
click at [1193, 574] on button "30" at bounding box center [1186, 580] width 201 height 37
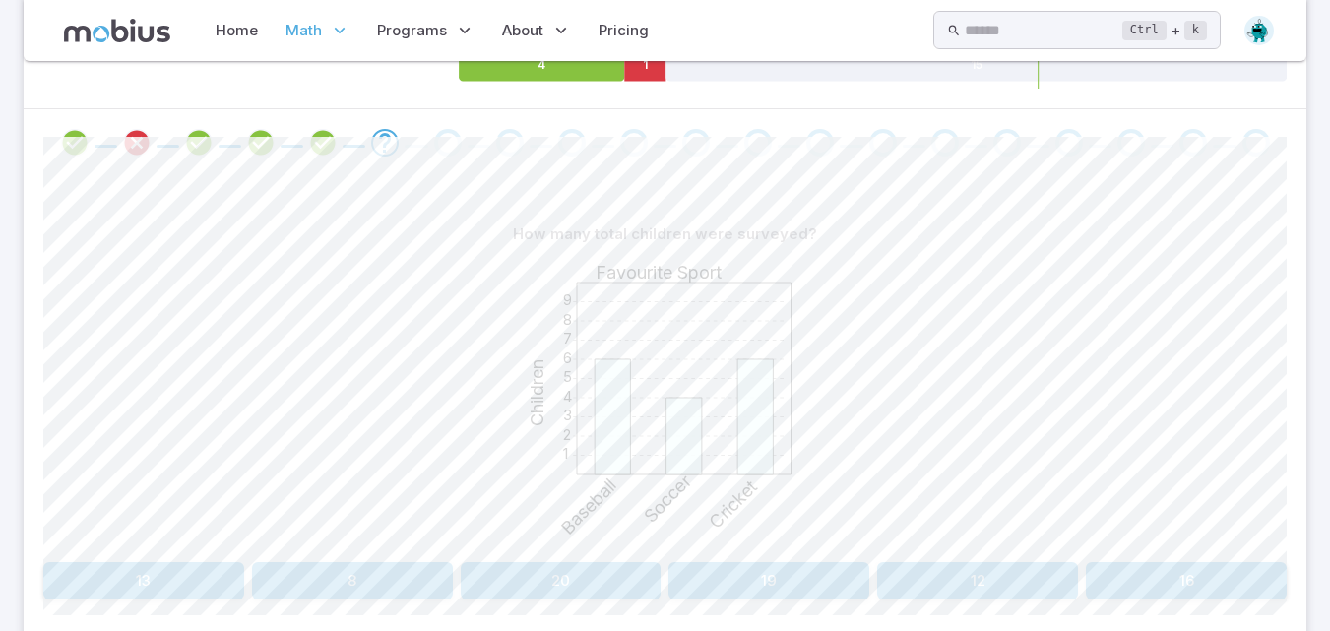
click at [1183, 568] on button "16" at bounding box center [1186, 580] width 201 height 37
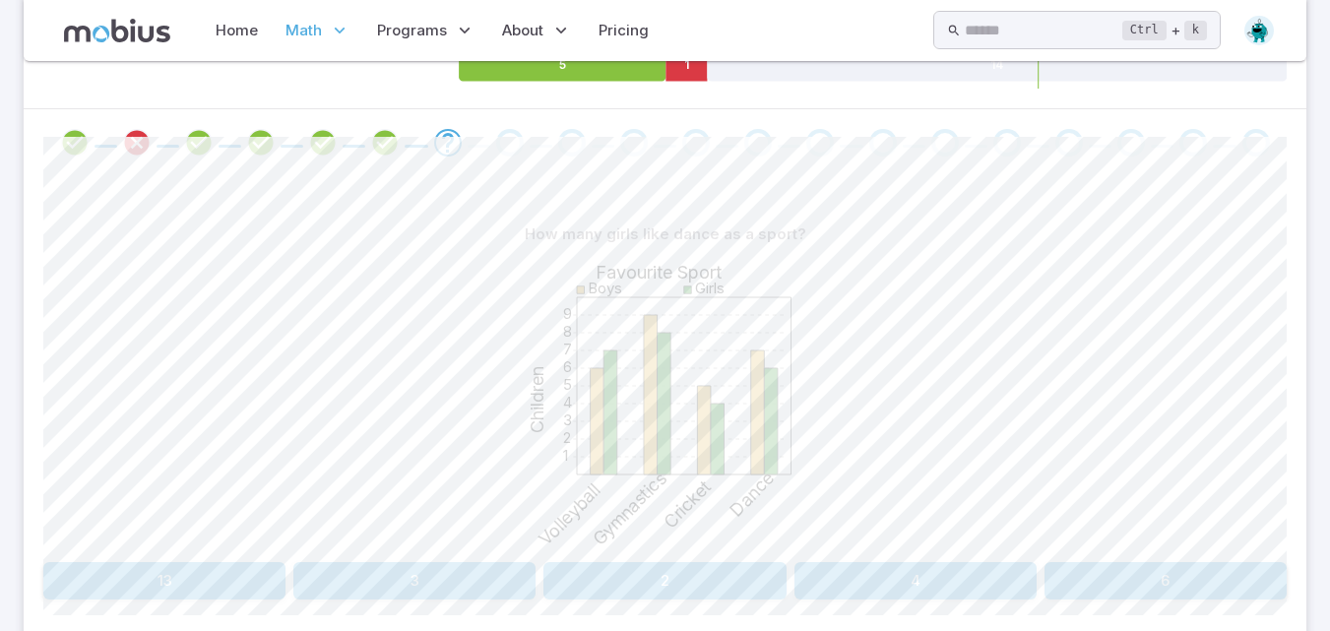
click at [1136, 573] on button "6" at bounding box center [1165, 580] width 242 height 37
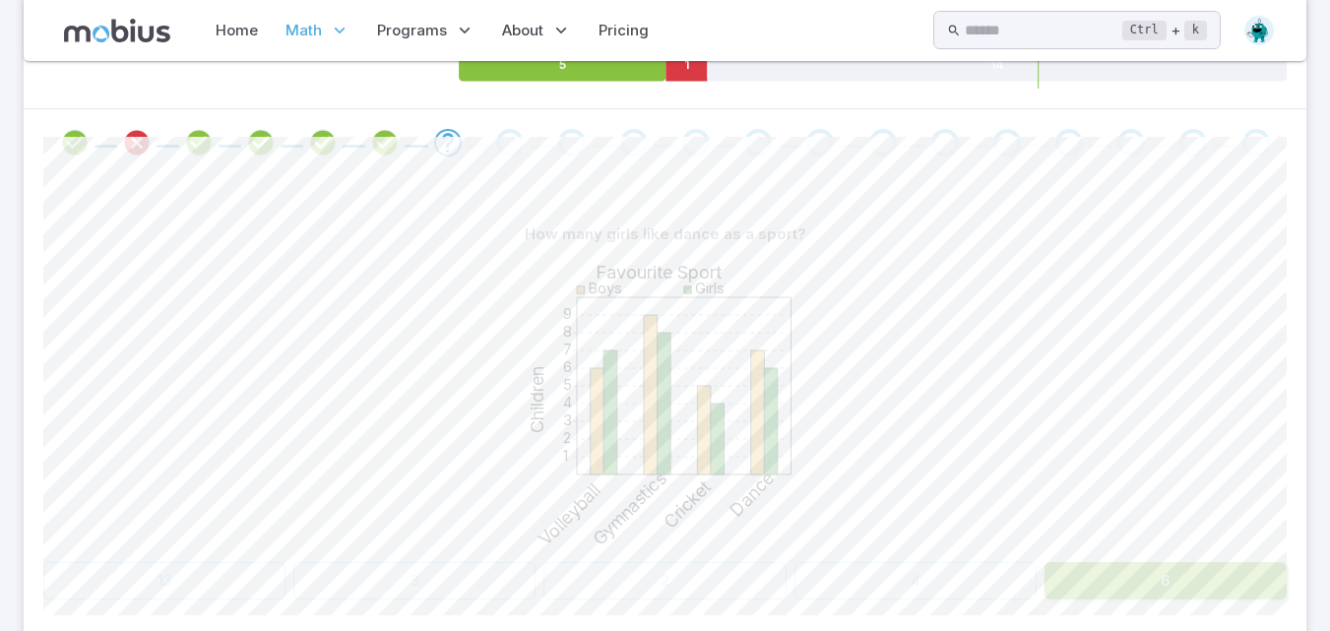
click at [1136, 573] on button "6" at bounding box center [1165, 580] width 242 height 37
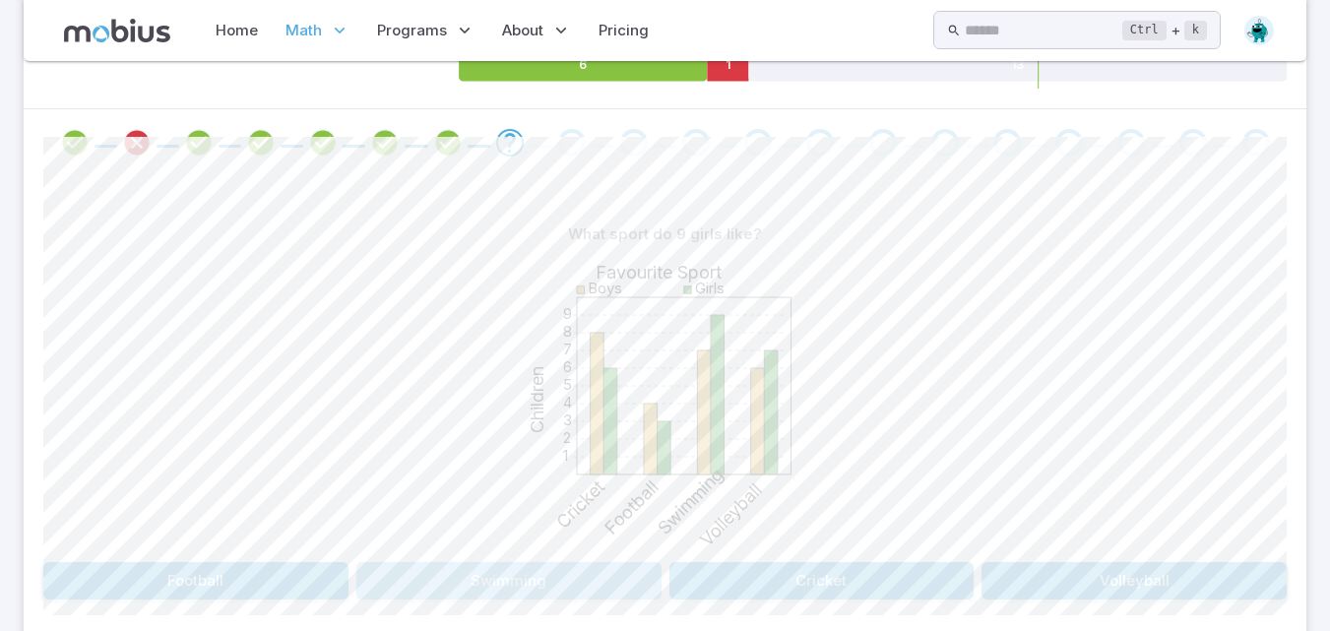
click at [546, 585] on button "Swimming" at bounding box center [508, 580] width 305 height 37
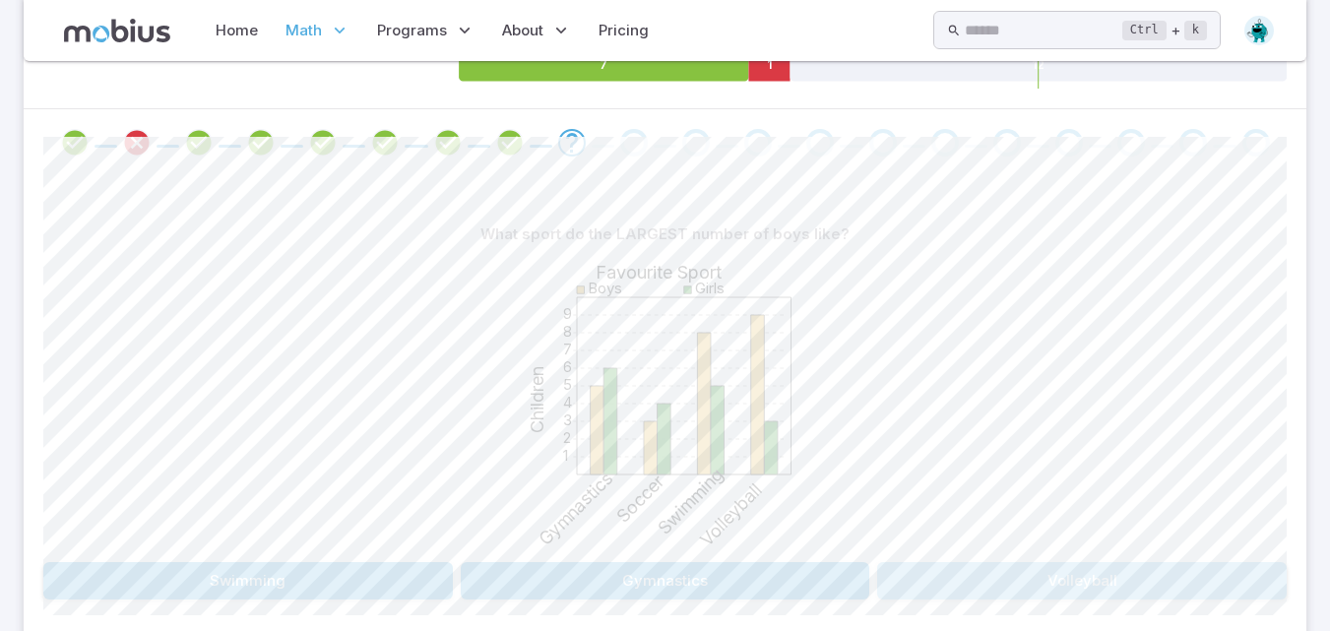
click at [1141, 582] on button "Volleyball" at bounding box center [1081, 580] width 409 height 37
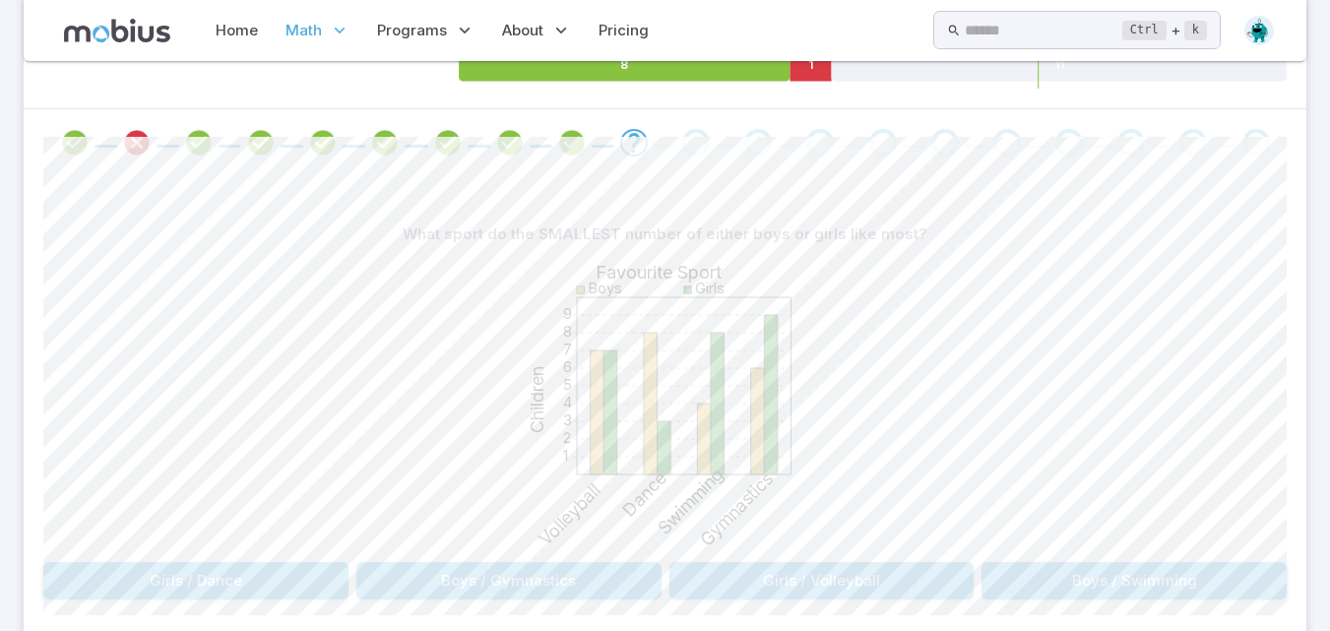
click at [578, 433] on icon at bounding box center [684, 385] width 215 height 177
click at [236, 569] on button "Girls / Dance" at bounding box center [195, 580] width 305 height 37
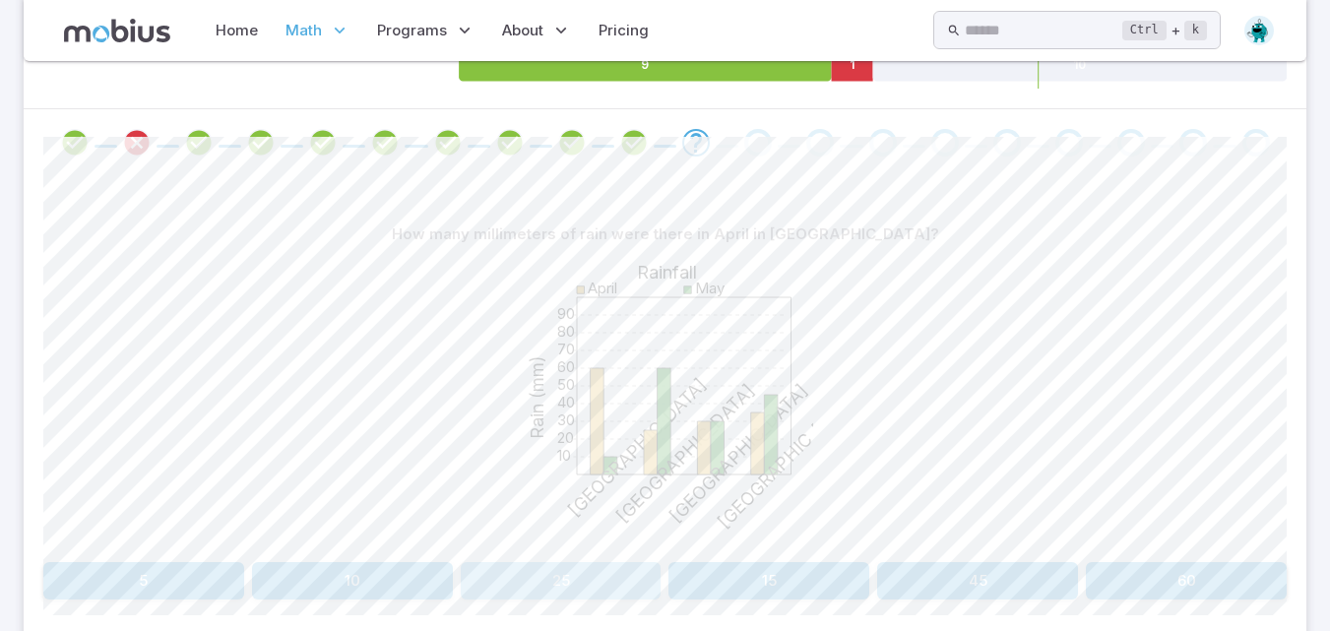
click at [509, 583] on button "25" at bounding box center [561, 580] width 201 height 37
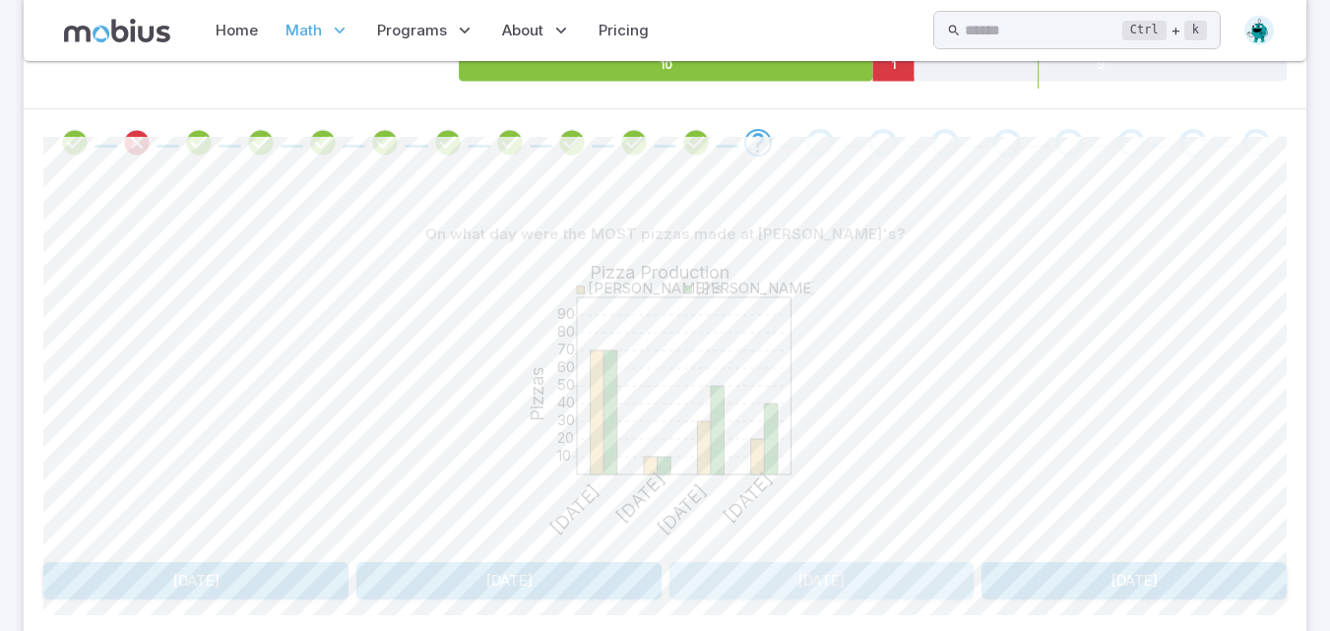
click at [909, 566] on button "[DATE]" at bounding box center [821, 580] width 305 height 37
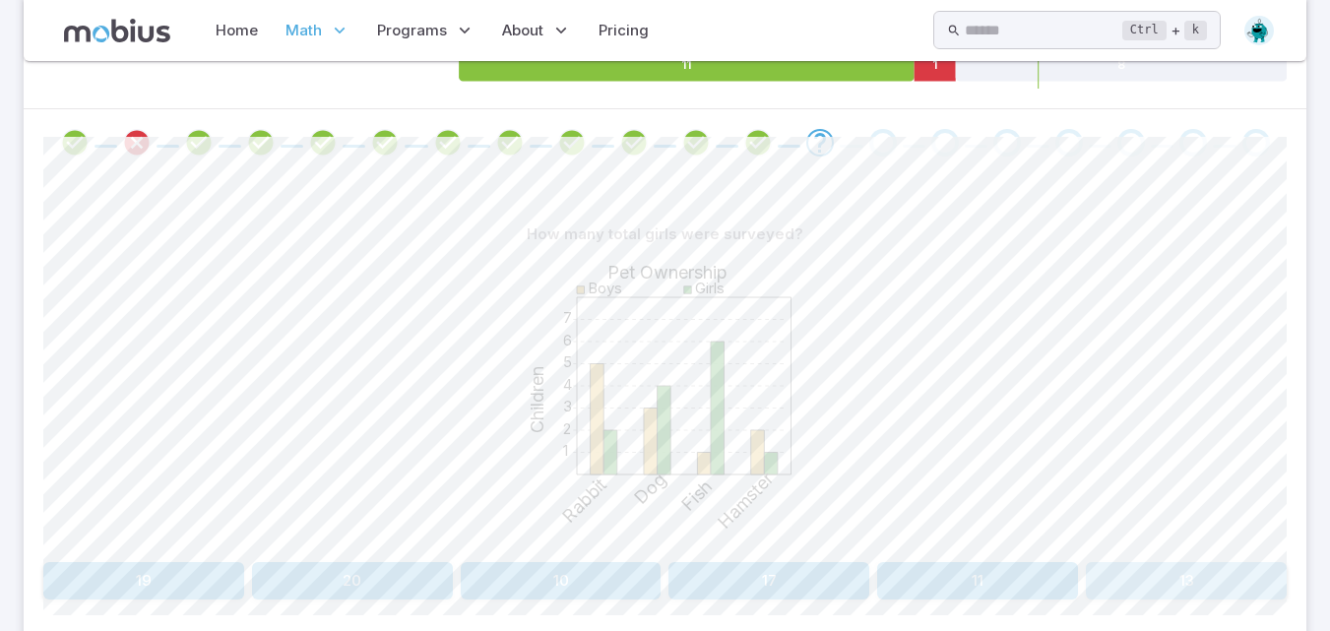
click at [1195, 587] on button "13" at bounding box center [1186, 580] width 201 height 37
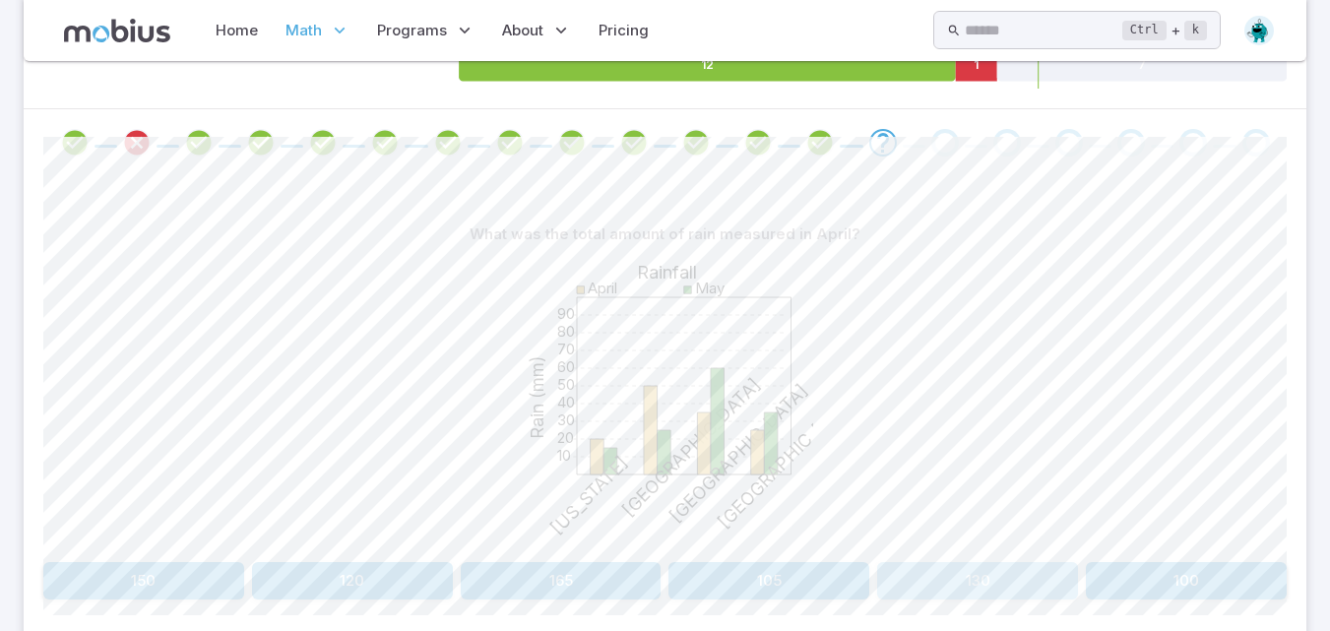
click at [911, 571] on button "130" at bounding box center [977, 580] width 201 height 37
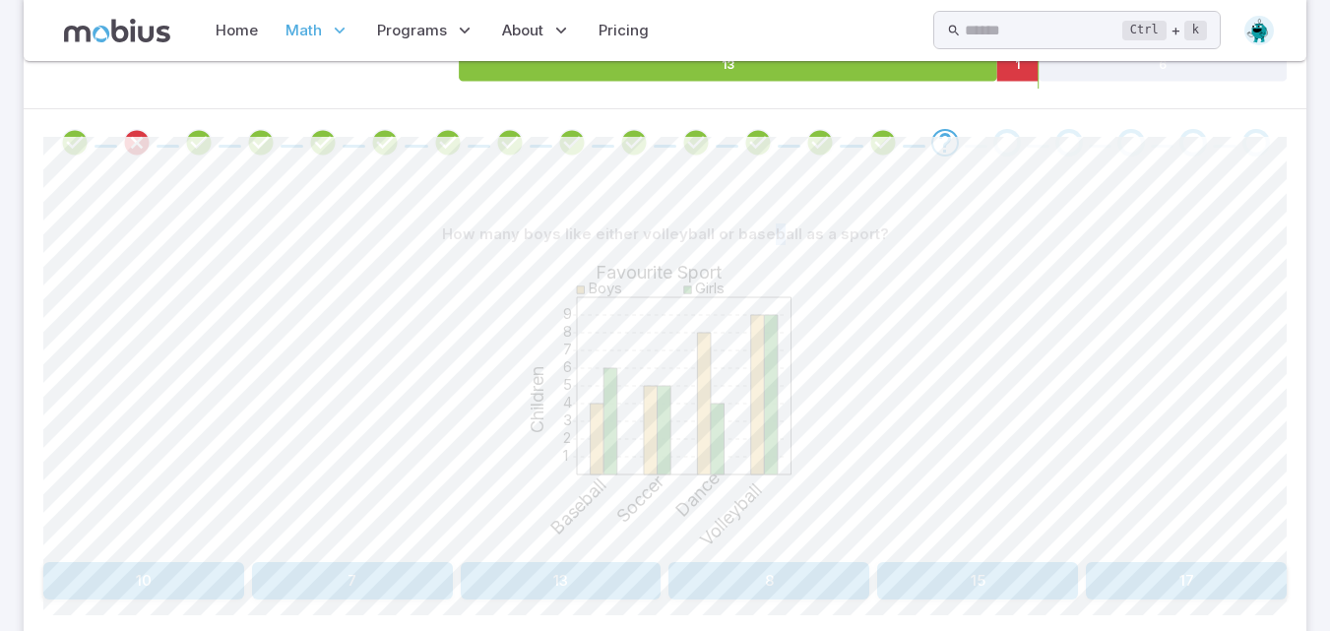
click at [777, 220] on div "How many boys like either volleyball or baseball as a sport?" at bounding box center [664, 234] width 1243 height 37
click at [931, 275] on div "1 2 3 4 5 6 7 8 9 Favourite Sport Children Boys Girls Baseball Soccer Dance Vol…" at bounding box center [664, 403] width 1243 height 301
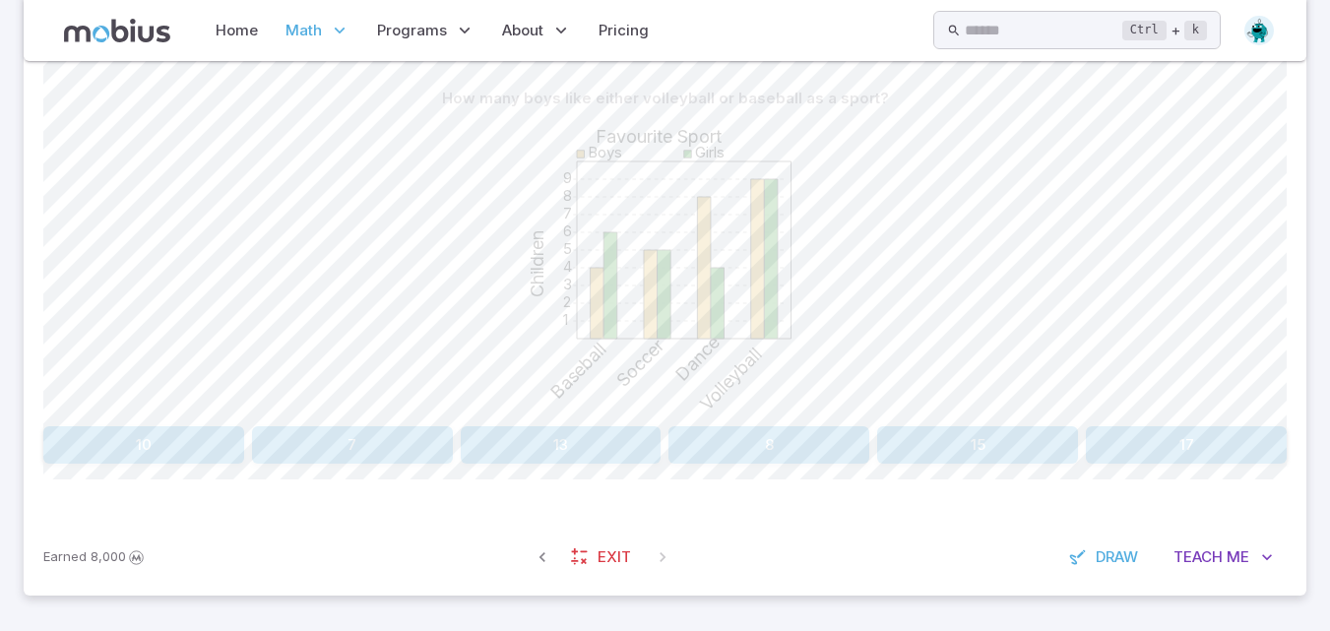
click at [586, 446] on button "13" at bounding box center [561, 444] width 201 height 37
click at [972, 461] on button "55" at bounding box center [977, 444] width 201 height 37
click at [781, 455] on button "330" at bounding box center [768, 444] width 201 height 37
click at [1027, 446] on button "1" at bounding box center [977, 444] width 201 height 37
click at [1266, 458] on button "5" at bounding box center [1186, 444] width 201 height 37
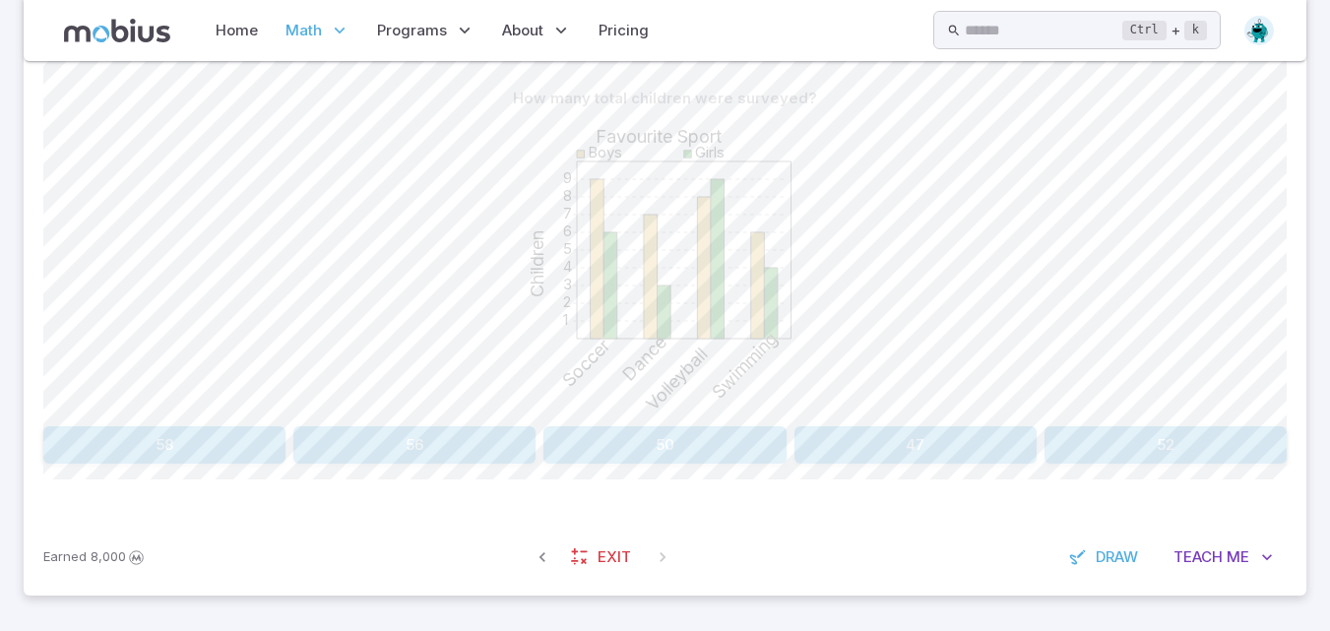
drag, startPoint x: 1322, startPoint y: 451, endPoint x: 1304, endPoint y: 338, distance: 114.6
click at [1252, 306] on section "Math / Grades / Grade 5 / Data and Graphs (Mins, Max, Averages) - Intro Data an…" at bounding box center [665, 97] width 1330 height 1068
click at [1190, 439] on button "52" at bounding box center [1165, 444] width 242 height 37
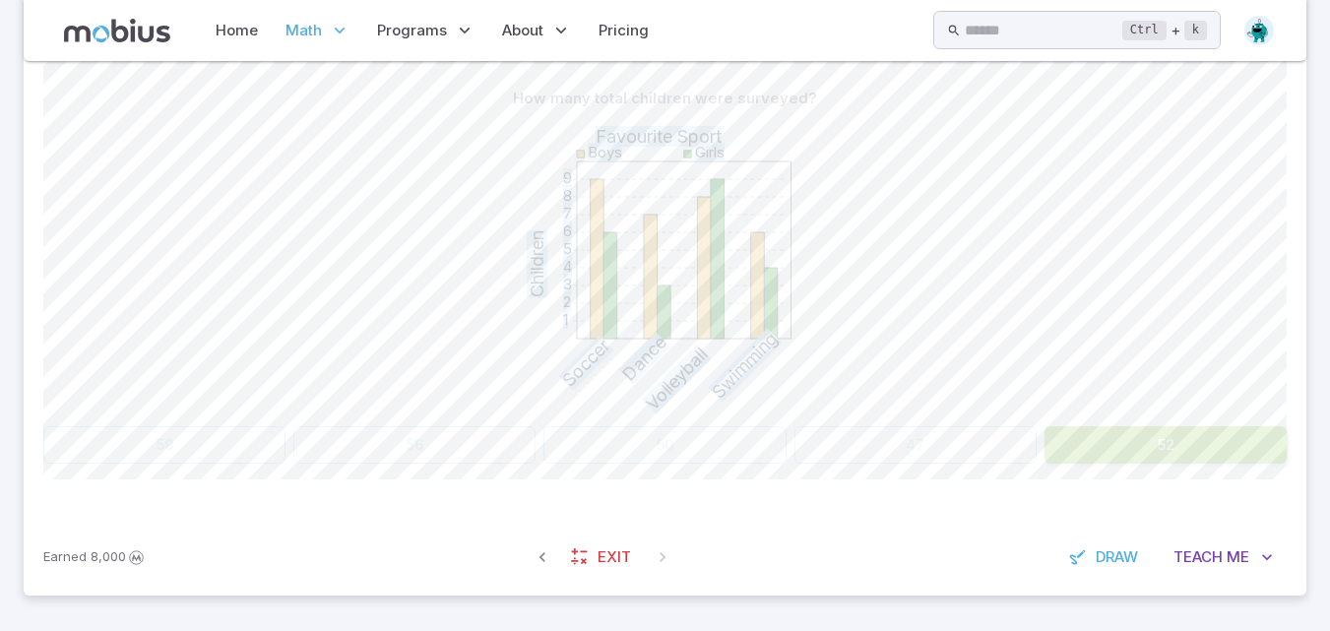
click at [1190, 439] on button "52" at bounding box center [1165, 444] width 242 height 37
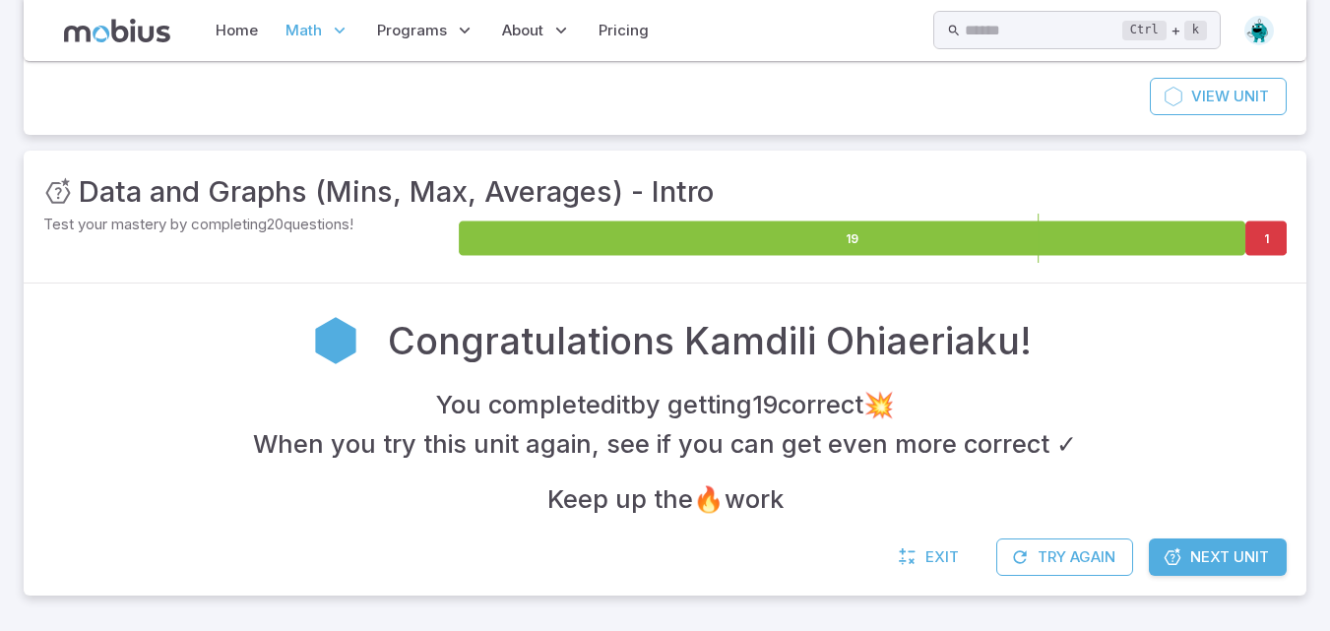
scroll to position [188, 0]
click at [1211, 556] on span "Next Unit" at bounding box center [1229, 557] width 79 height 22
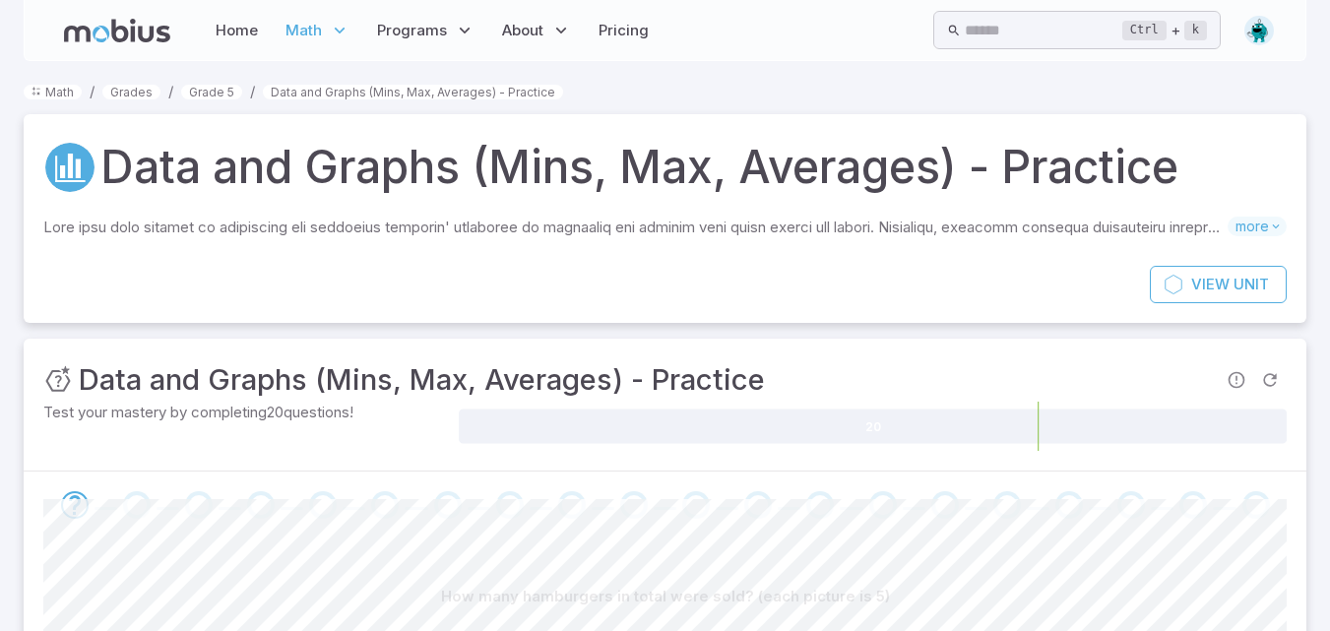
click at [940, 467] on div "Unit Mastery : Data and Graphs (Mins, Max, Averages) - Practice Test your maste…" at bounding box center [665, 405] width 1282 height 132
click at [1070, 477] on div at bounding box center [665, 504] width 1282 height 67
click at [1232, 516] on span at bounding box center [1255, 505] width 46 height 28
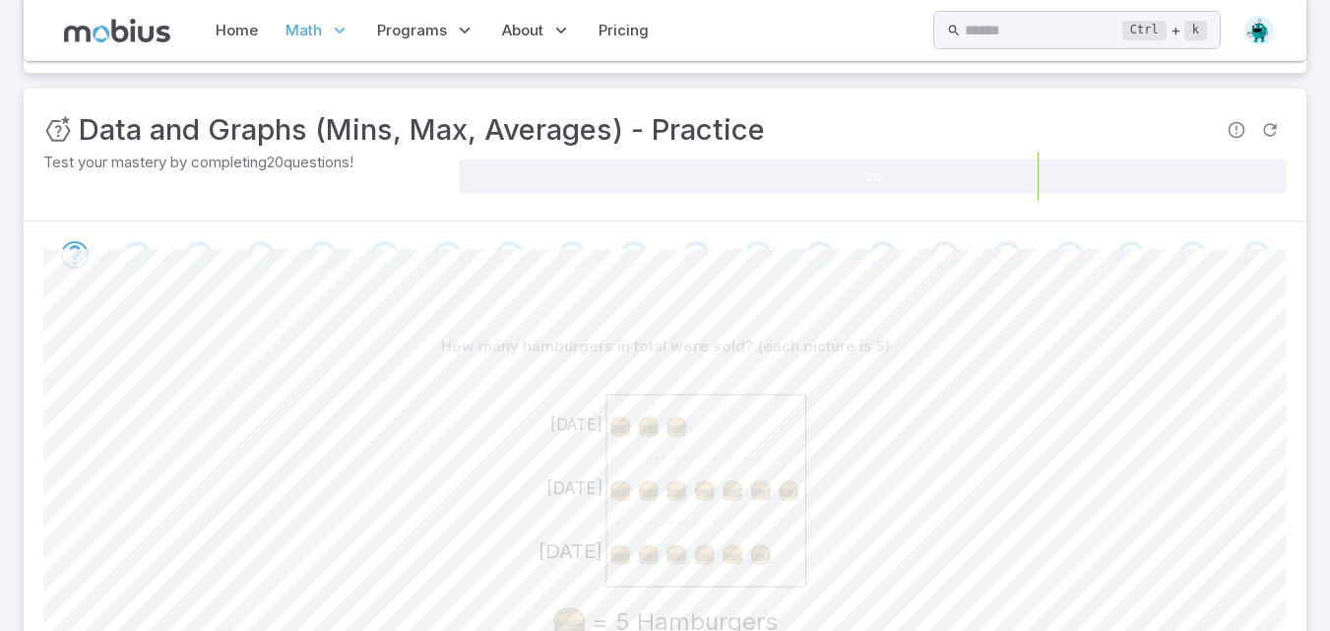
scroll to position [244, 0]
